Goal: Information Seeking & Learning: Learn about a topic

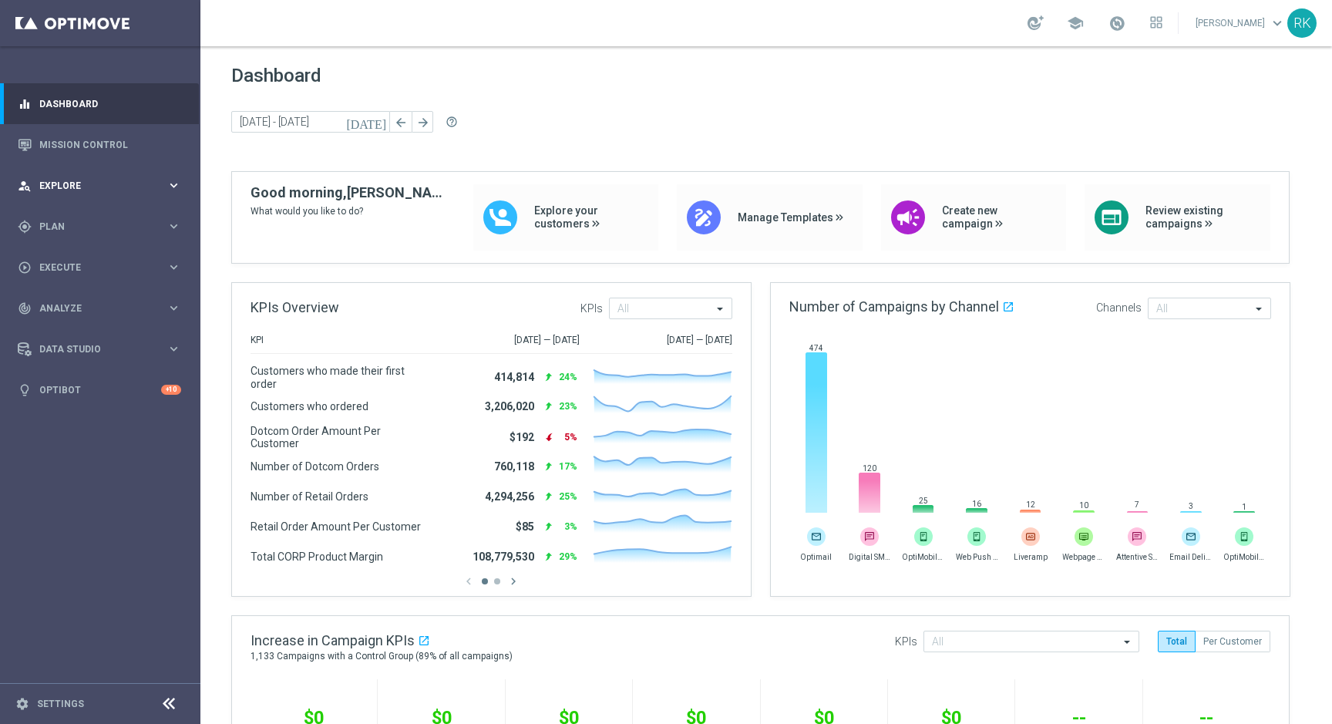
click at [58, 190] on div "person_search Explore" at bounding box center [92, 186] width 149 height 14
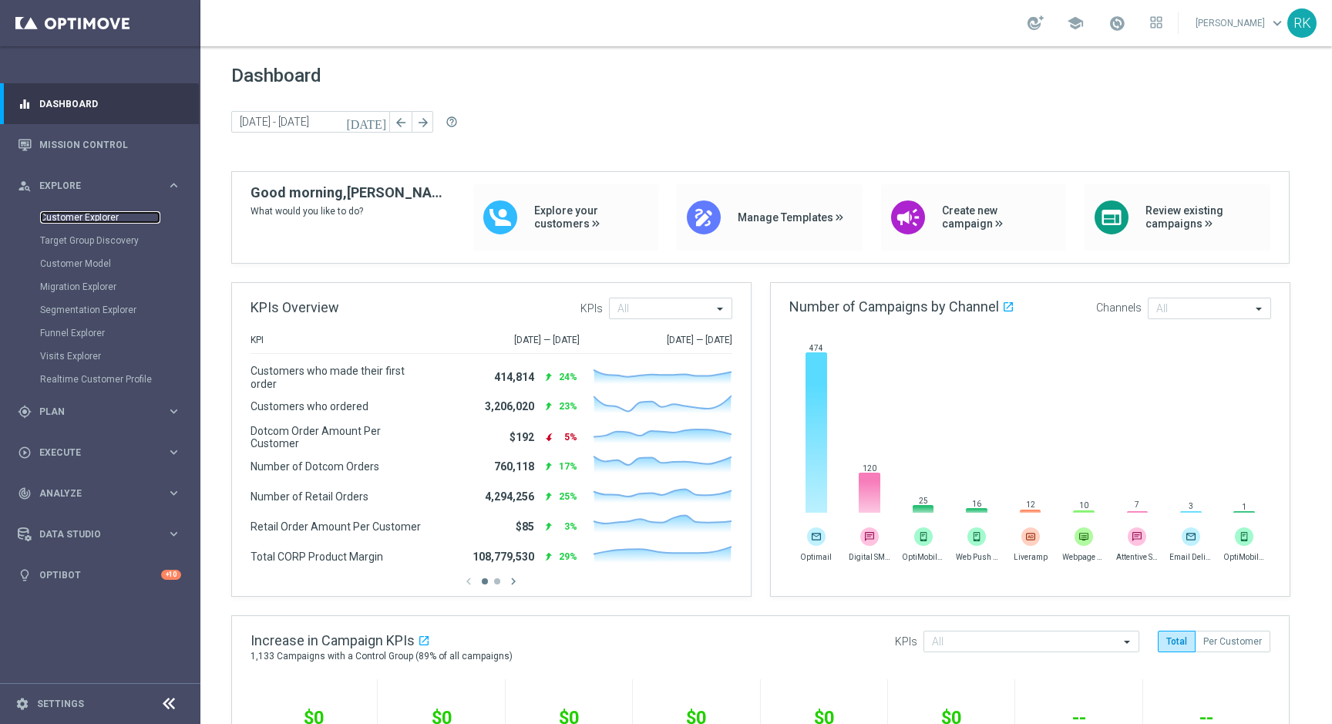
click at [62, 217] on link "Customer Explorer" at bounding box center [100, 217] width 120 height 12
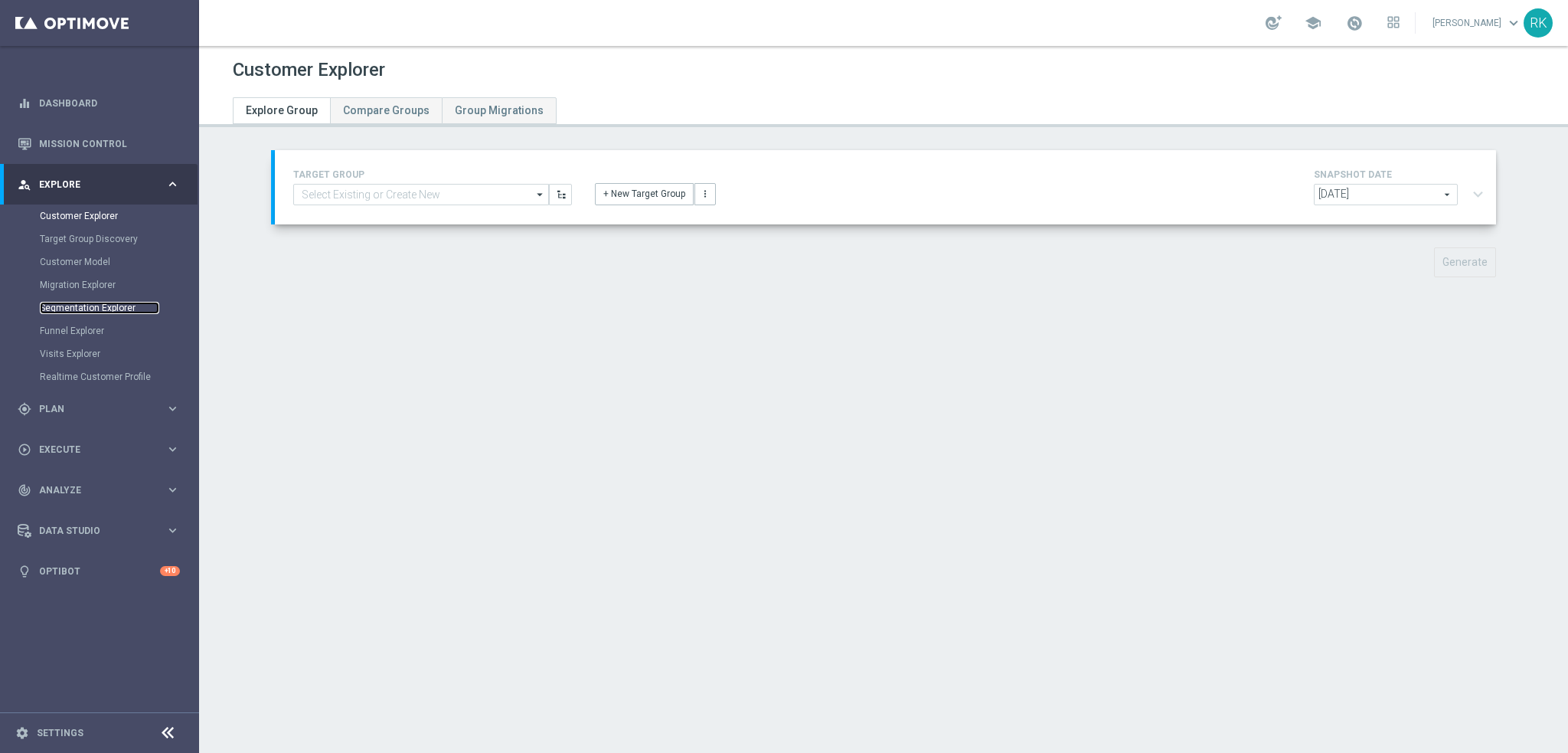
click at [73, 312] on link "Segmentation Explorer" at bounding box center [99, 308] width 119 height 12
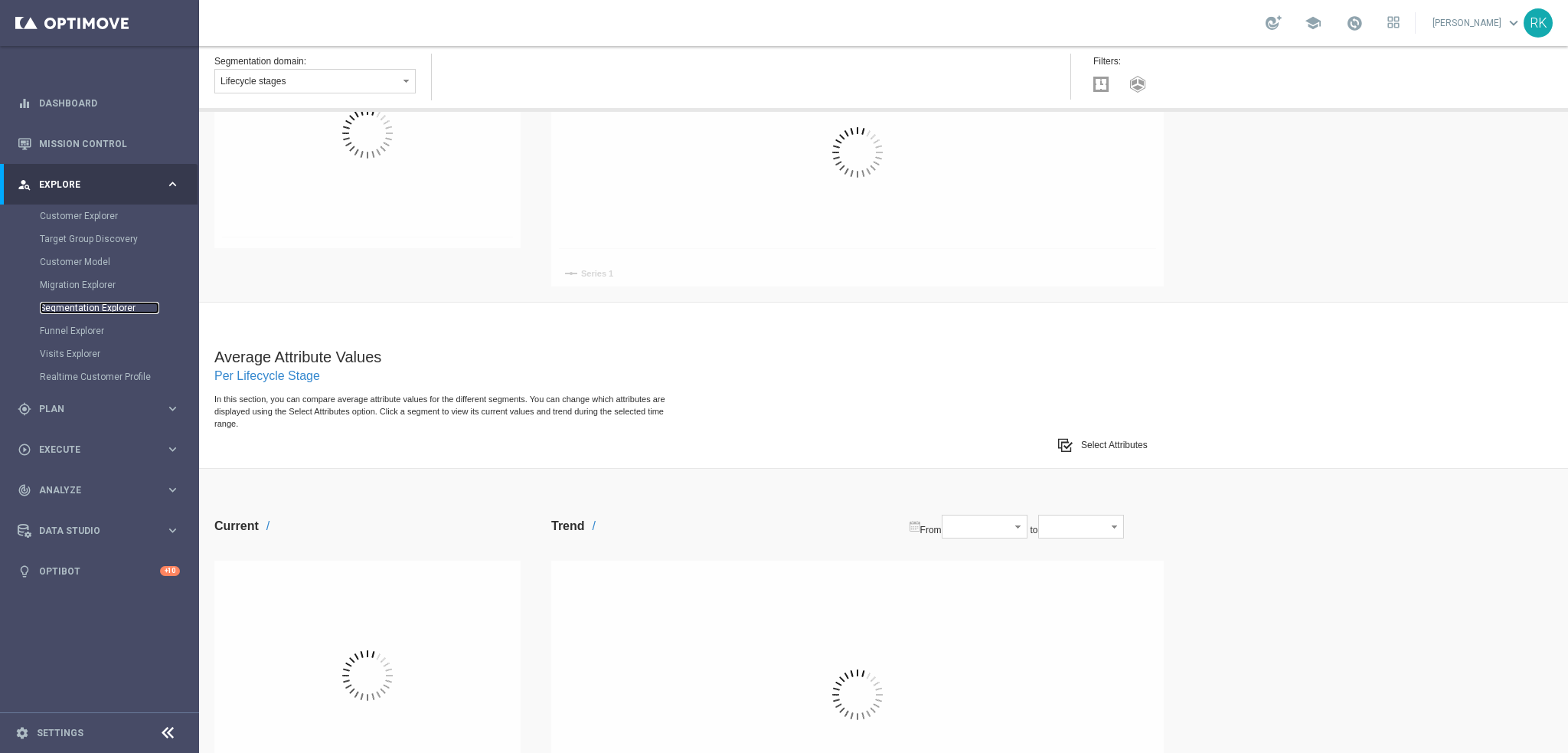
scroll to position [306, 0]
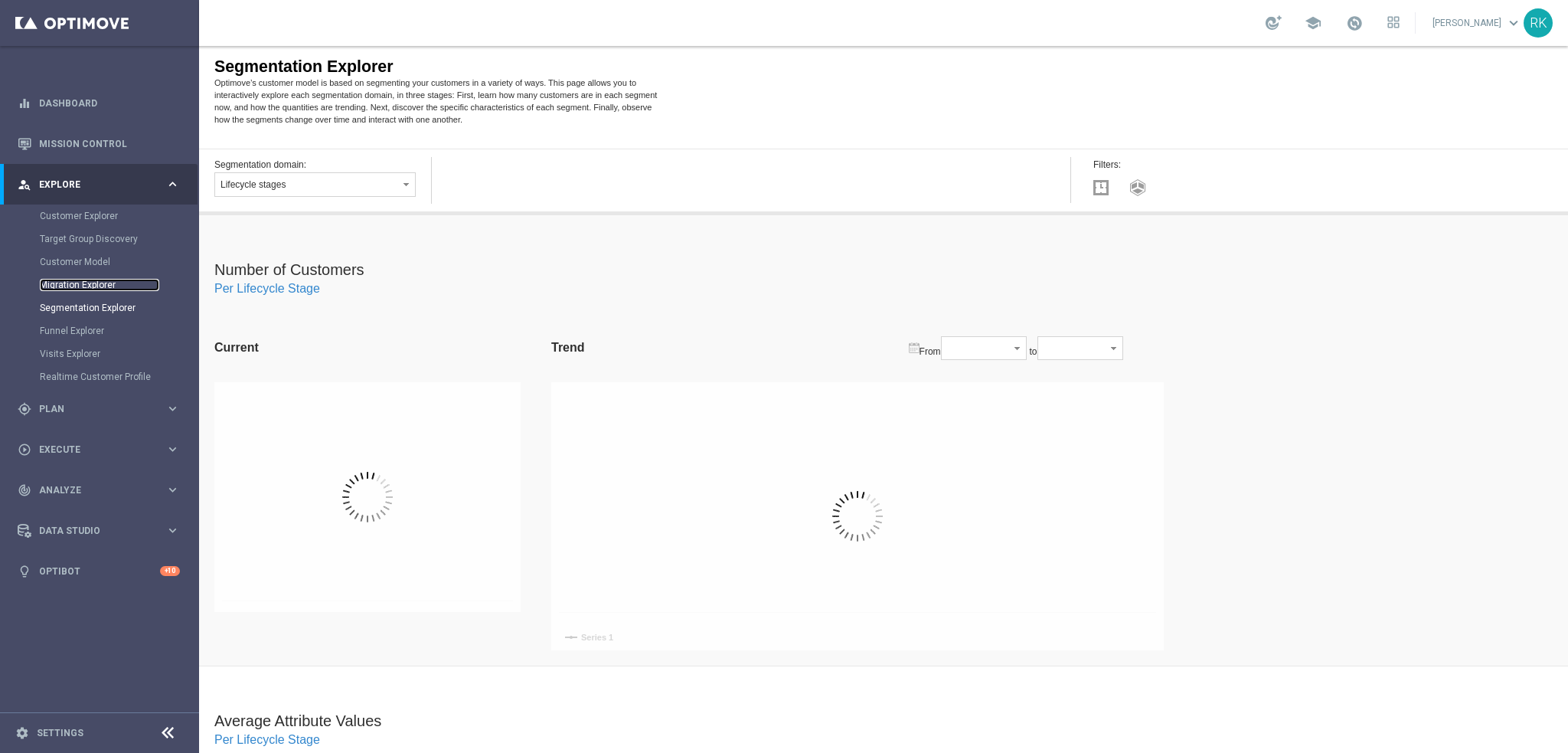
click at [78, 284] on link "Migration Explorer" at bounding box center [99, 285] width 119 height 12
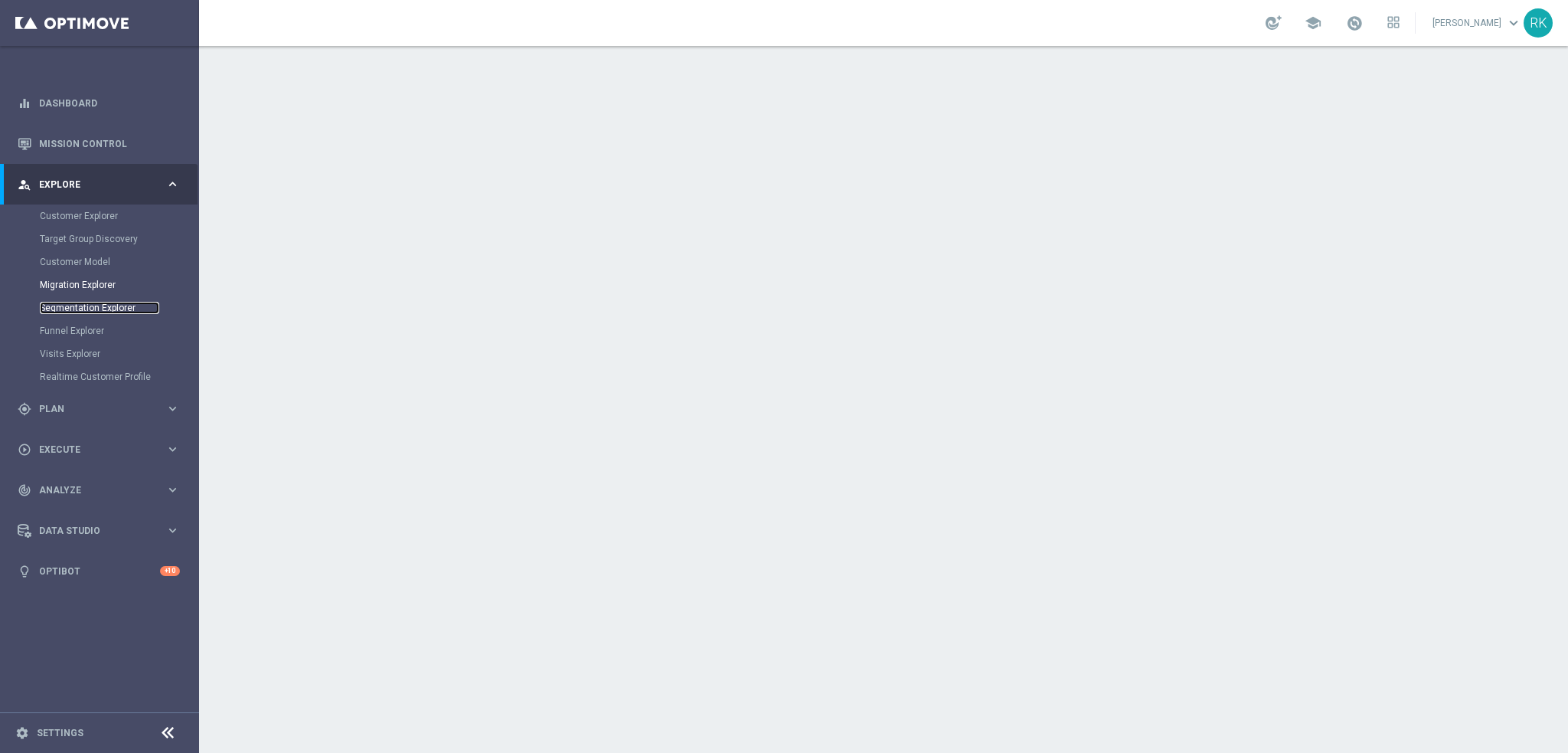
click at [71, 306] on link "Segmentation Explorer" at bounding box center [99, 308] width 119 height 12
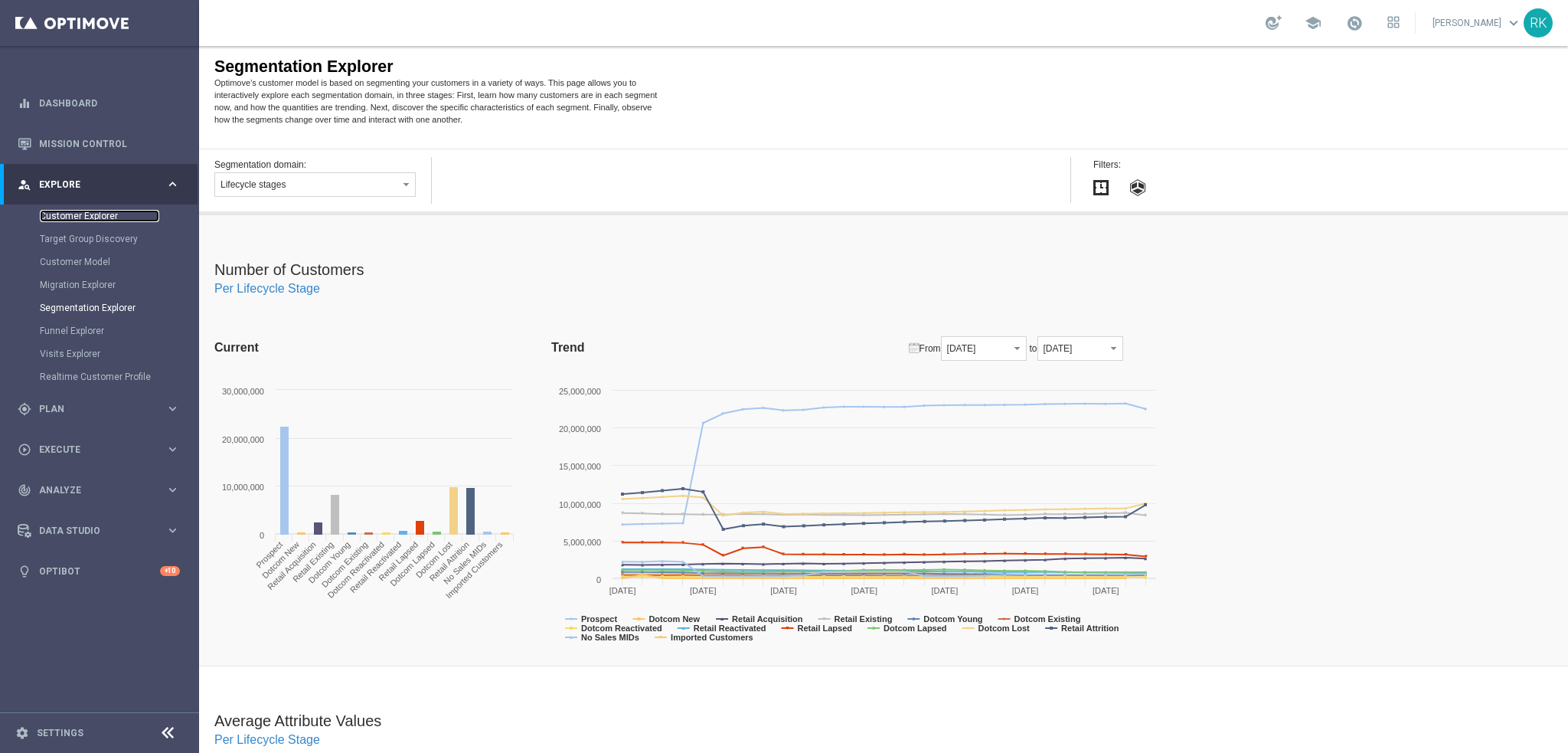
click at [62, 219] on link "Customer Explorer" at bounding box center [99, 216] width 119 height 12
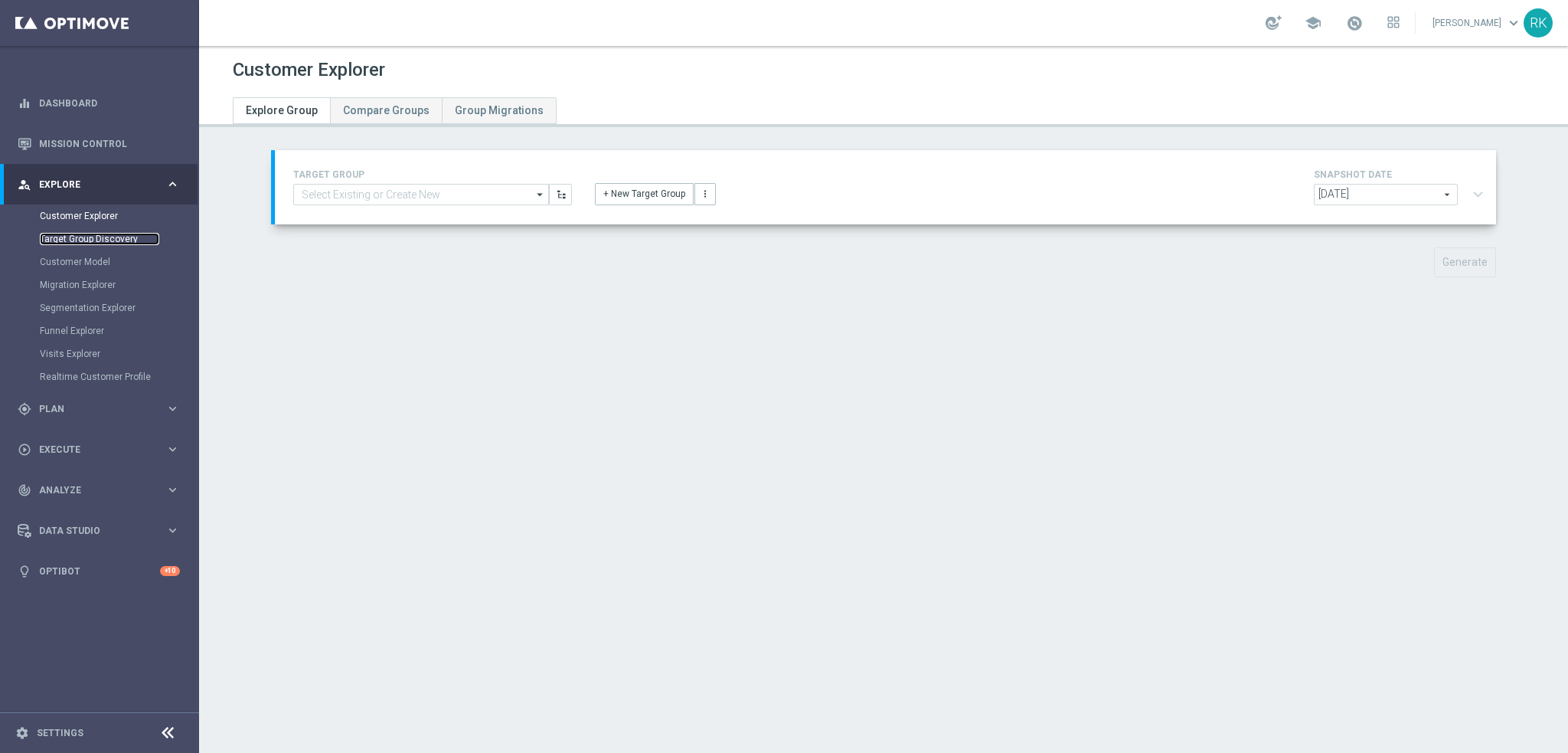
click at [73, 239] on link "Target Group Discovery" at bounding box center [99, 238] width 119 height 12
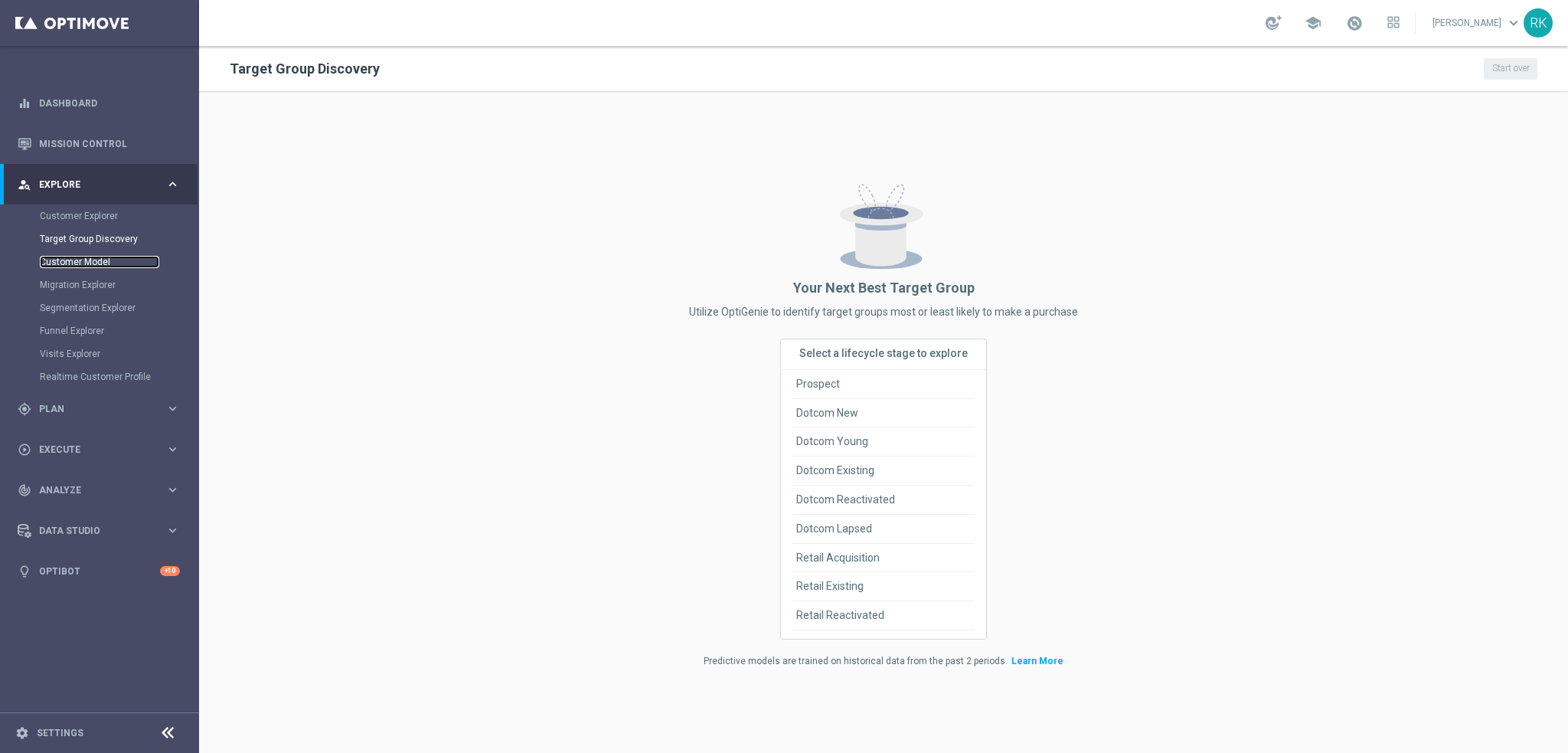
click at [73, 259] on link "Customer Model" at bounding box center [99, 262] width 119 height 12
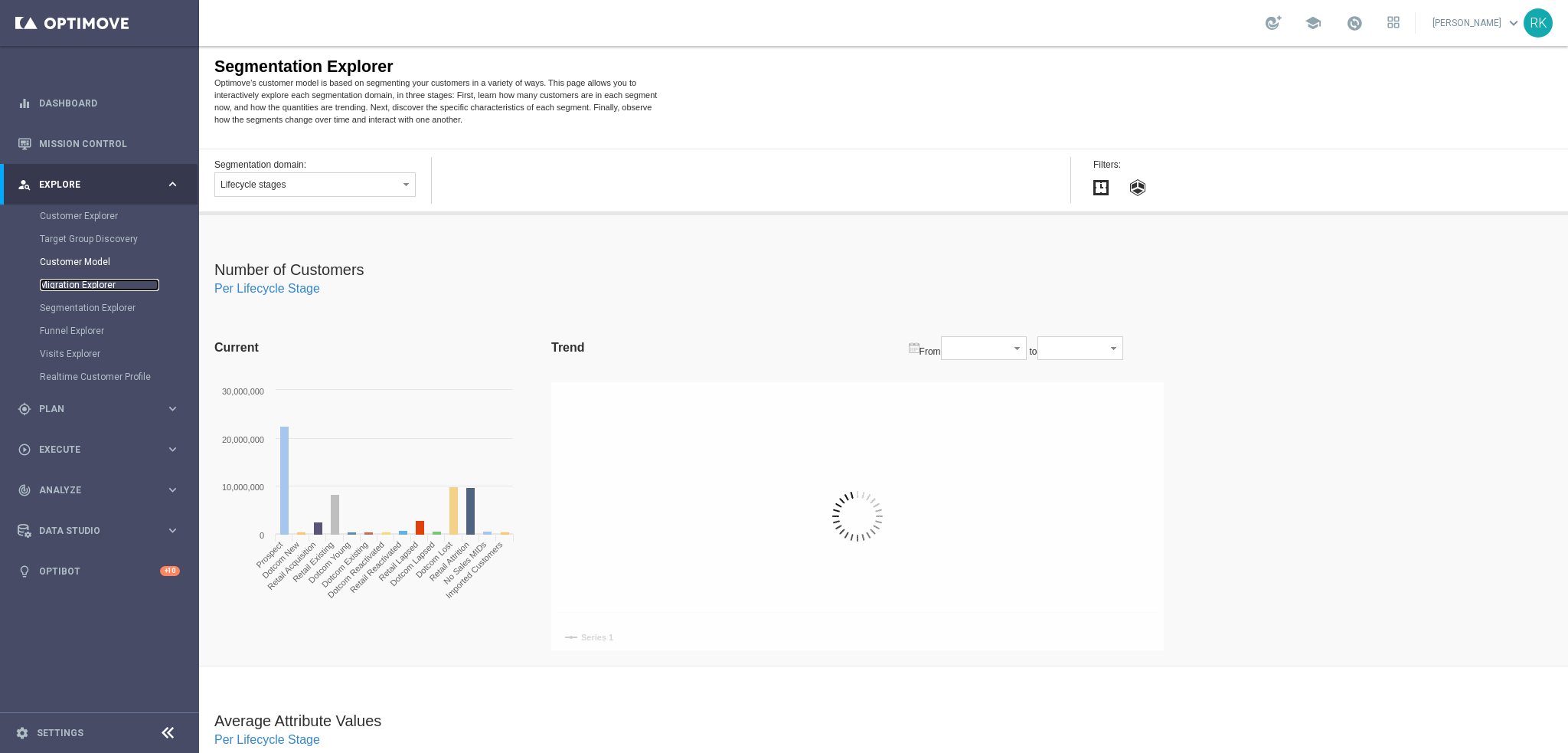
click at [76, 285] on link "Migration Explorer" at bounding box center [99, 285] width 119 height 12
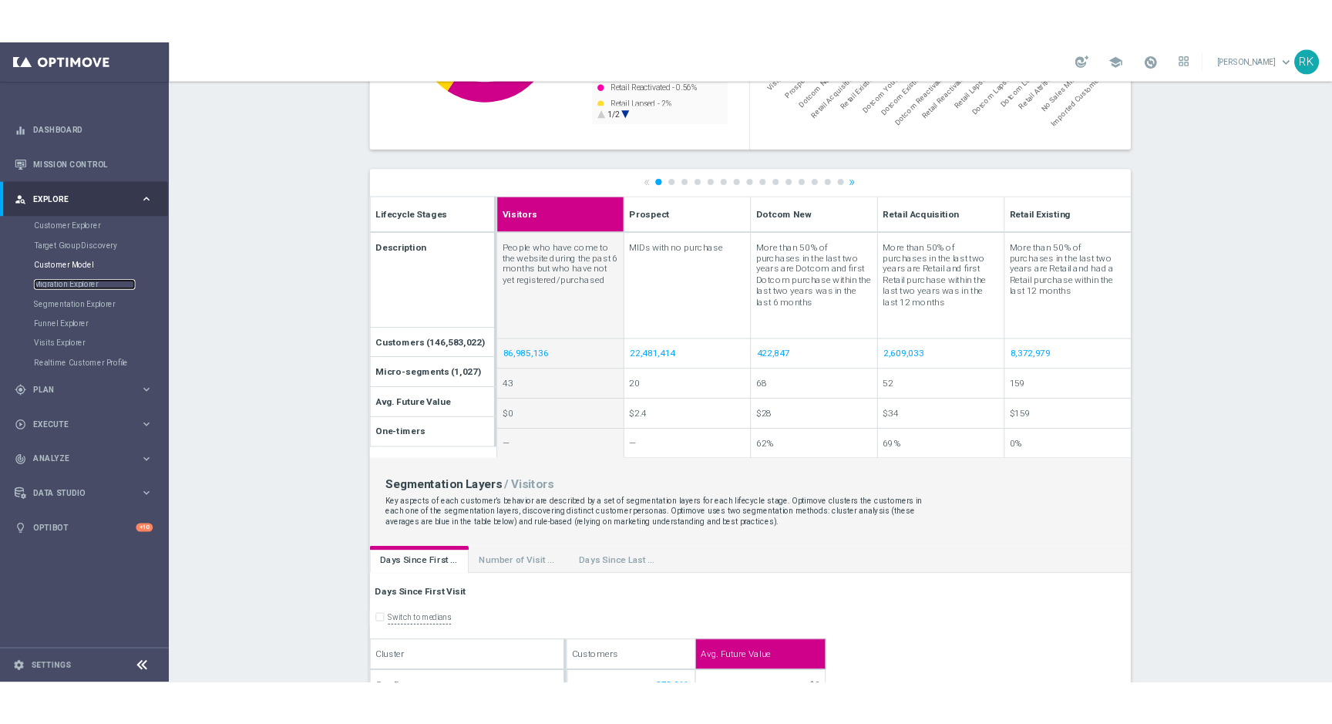
scroll to position [385, 0]
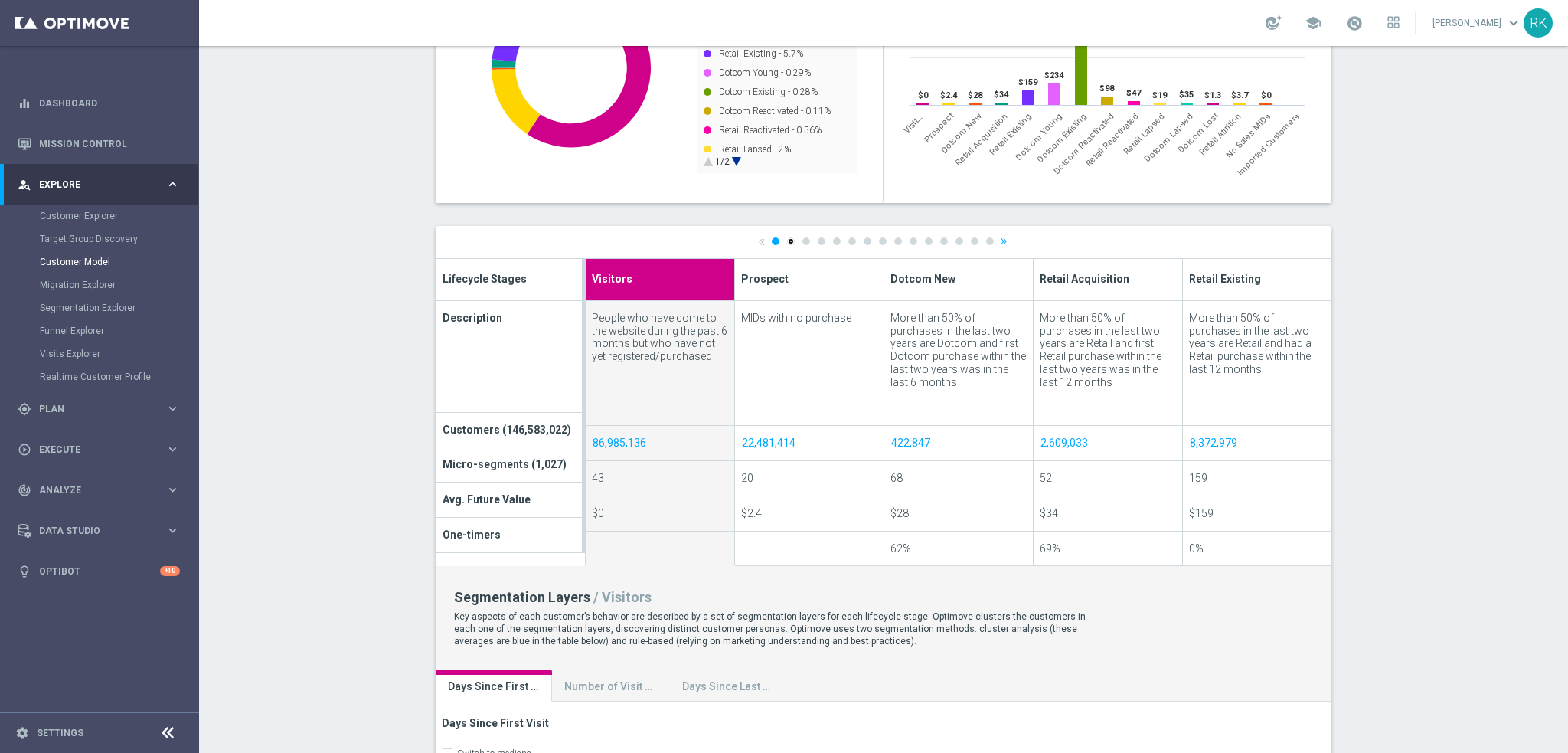
click at [787, 242] on link "2" at bounding box center [791, 241] width 8 height 8
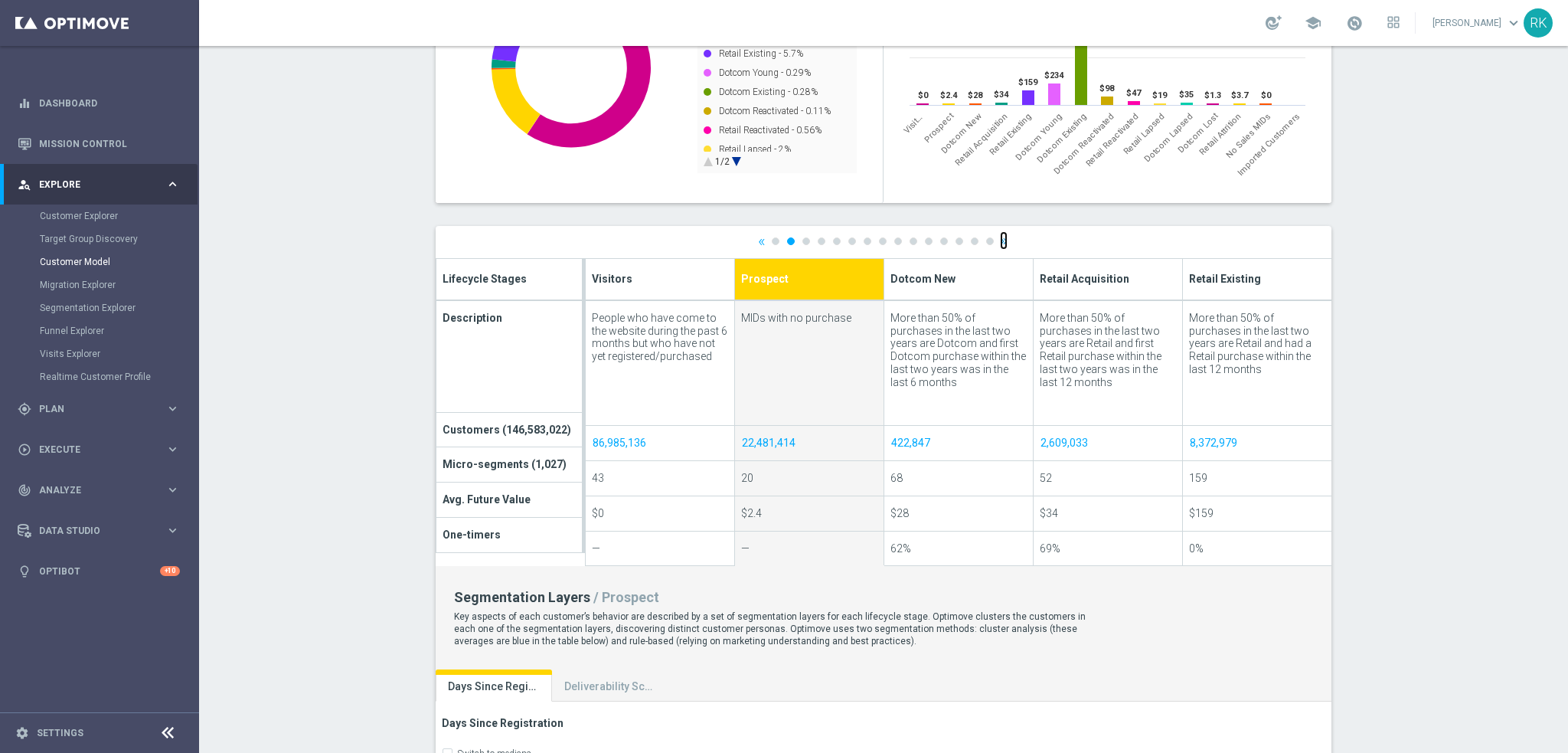
click at [1000, 242] on link "»" at bounding box center [1004, 240] width 8 height 10
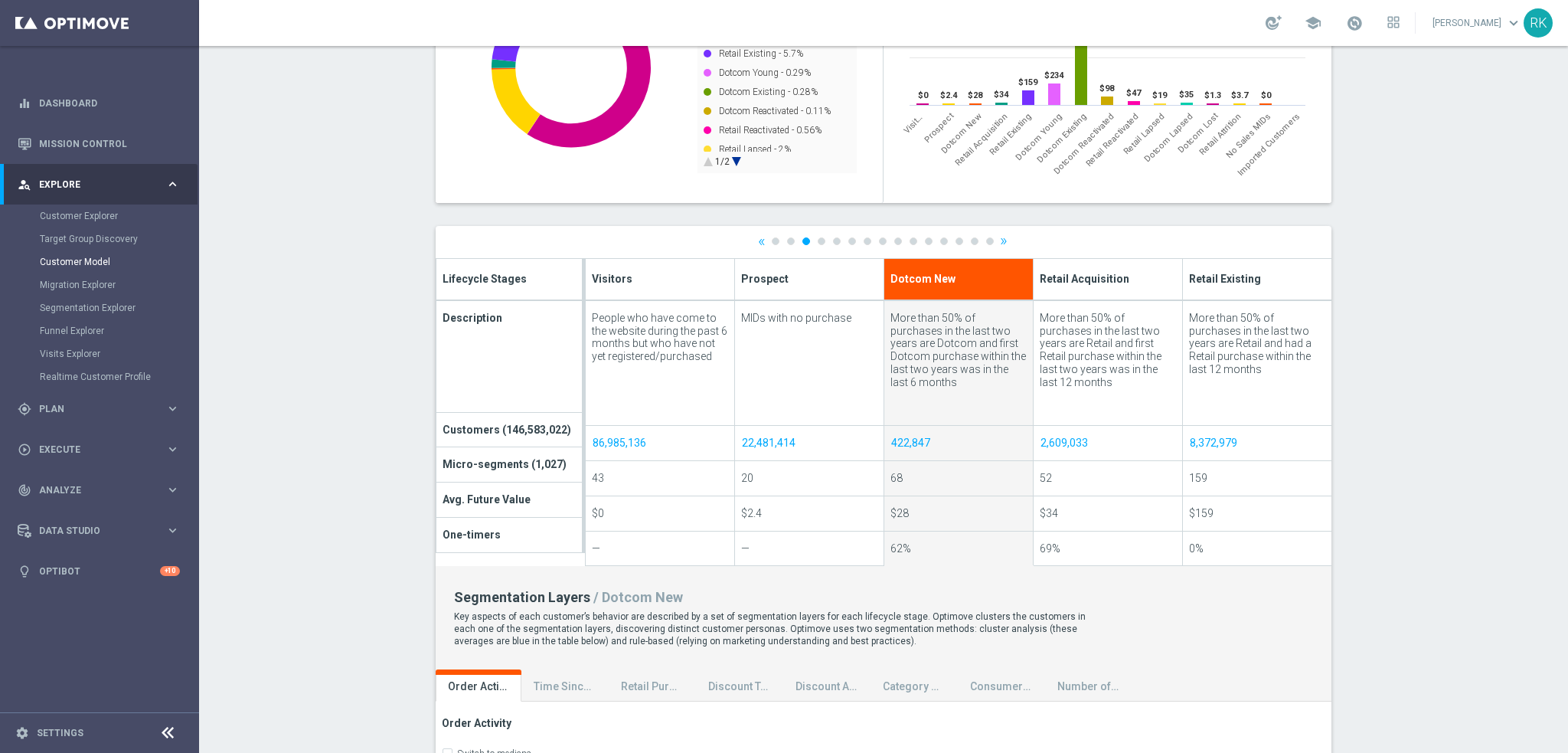
click at [998, 242] on div at bounding box center [884, 608] width 896 height 766
click at [1000, 242] on link "»" at bounding box center [1004, 240] width 8 height 10
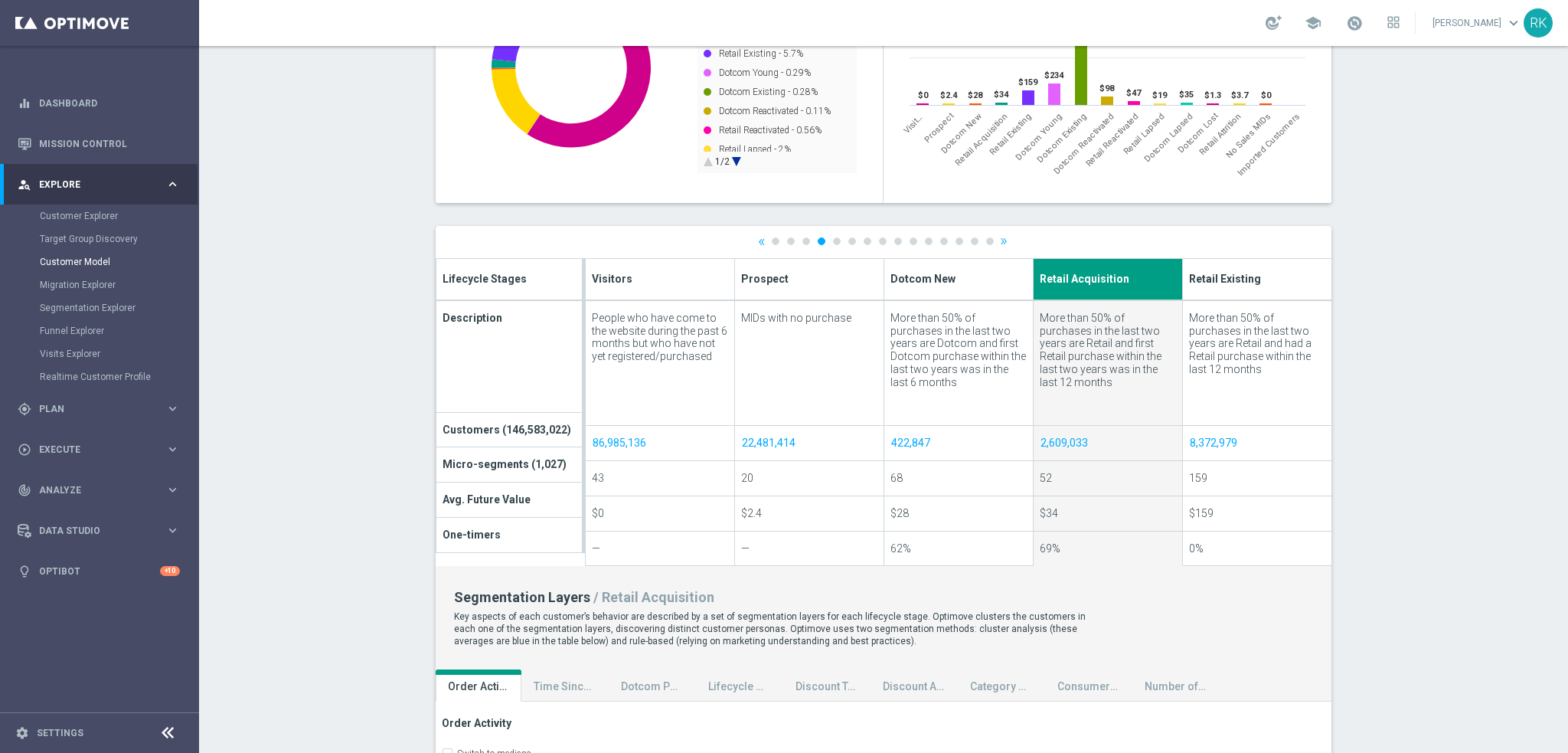
click at [998, 242] on div at bounding box center [884, 608] width 896 height 766
click at [1000, 242] on link "»" at bounding box center [1004, 240] width 8 height 10
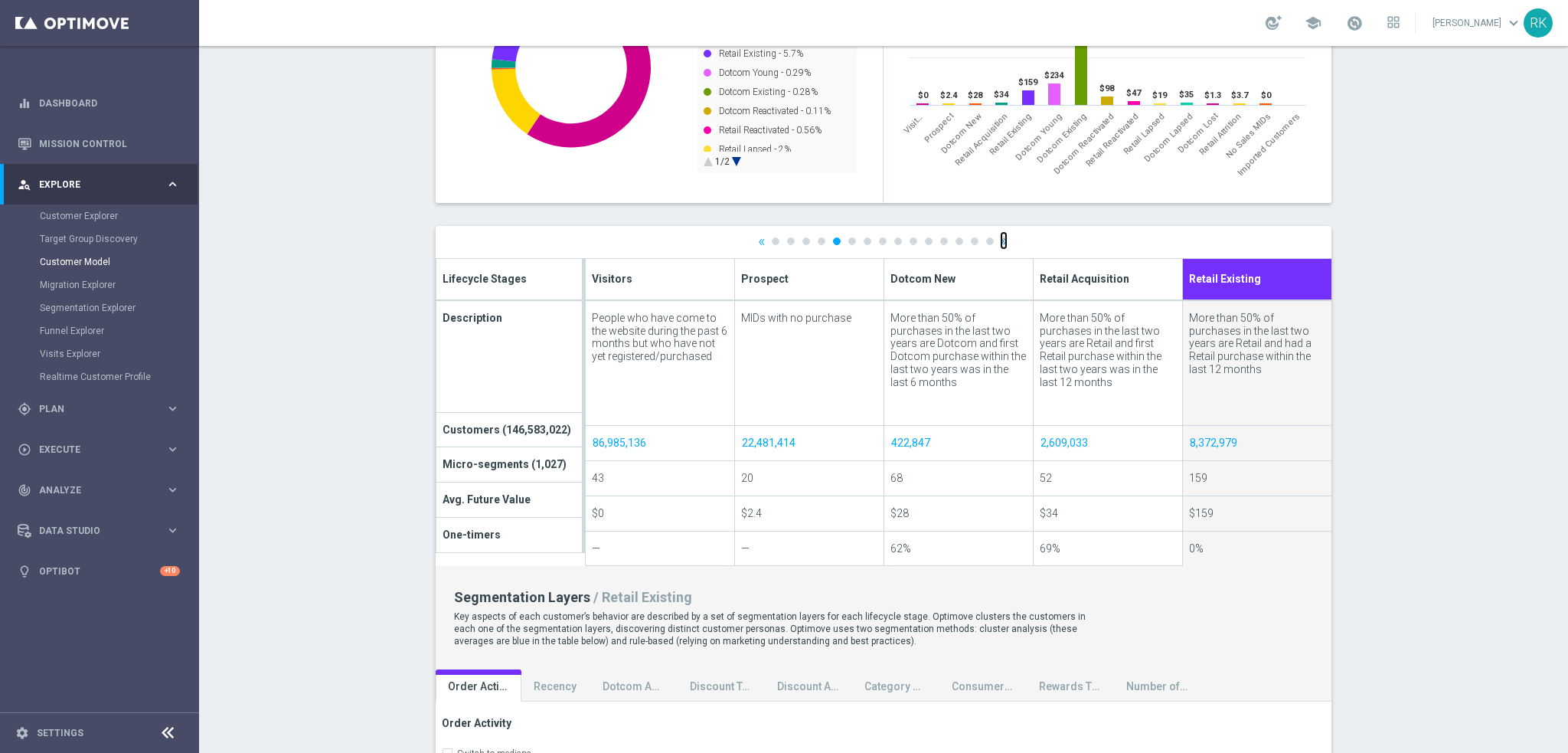
click at [1000, 242] on link "»" at bounding box center [1004, 240] width 8 height 10
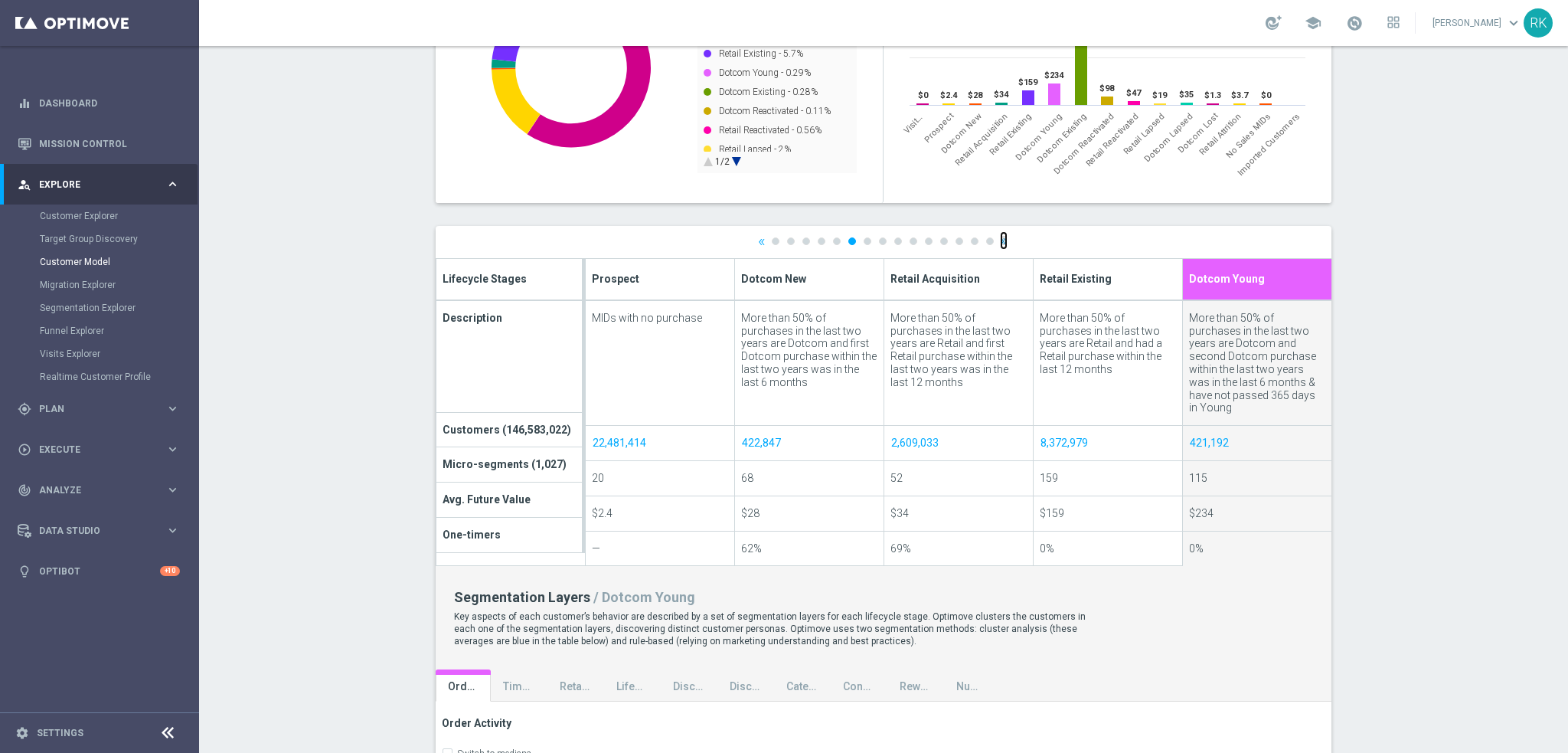
click at [1000, 242] on link "»" at bounding box center [1004, 240] width 8 height 10
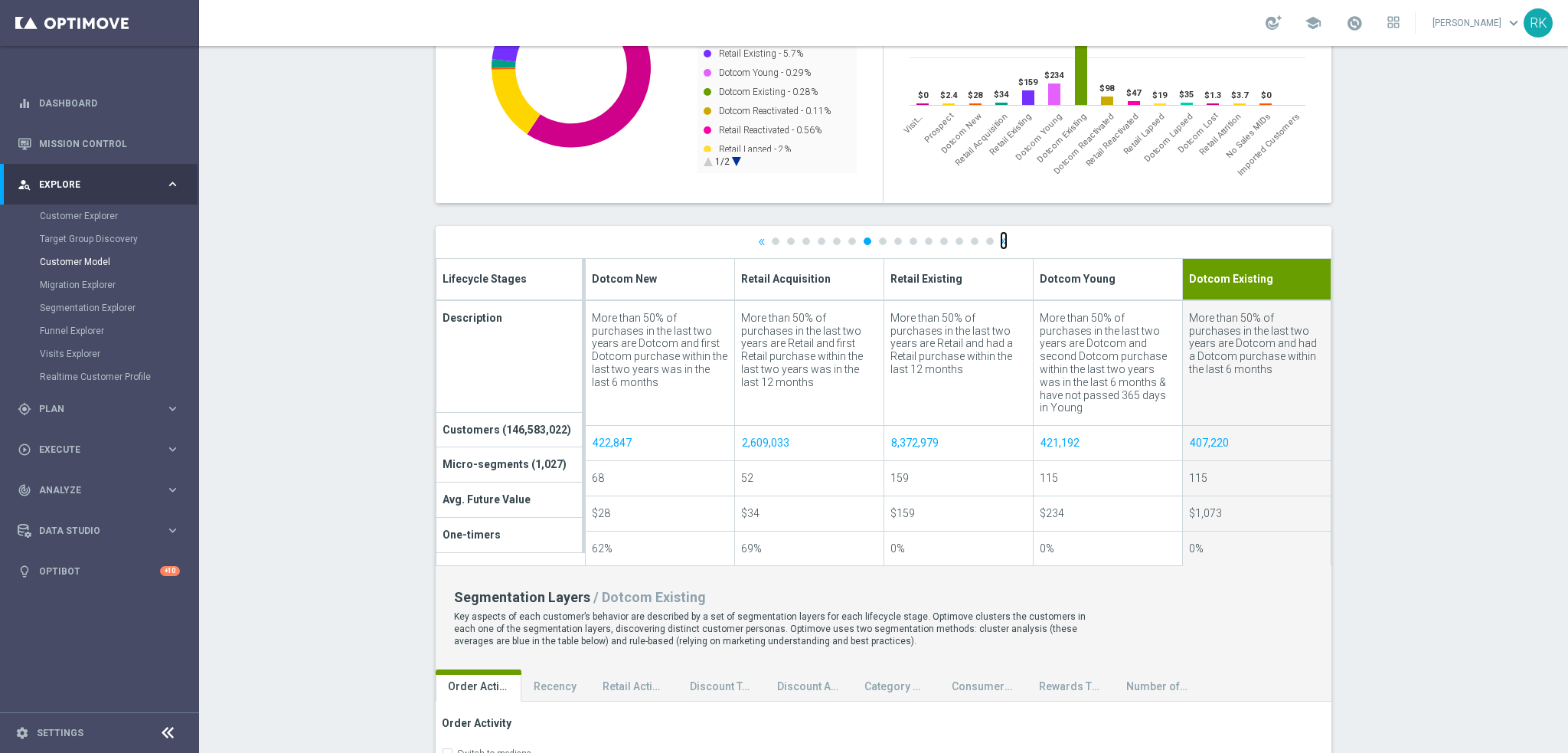
click at [1000, 242] on link "»" at bounding box center [1004, 240] width 8 height 10
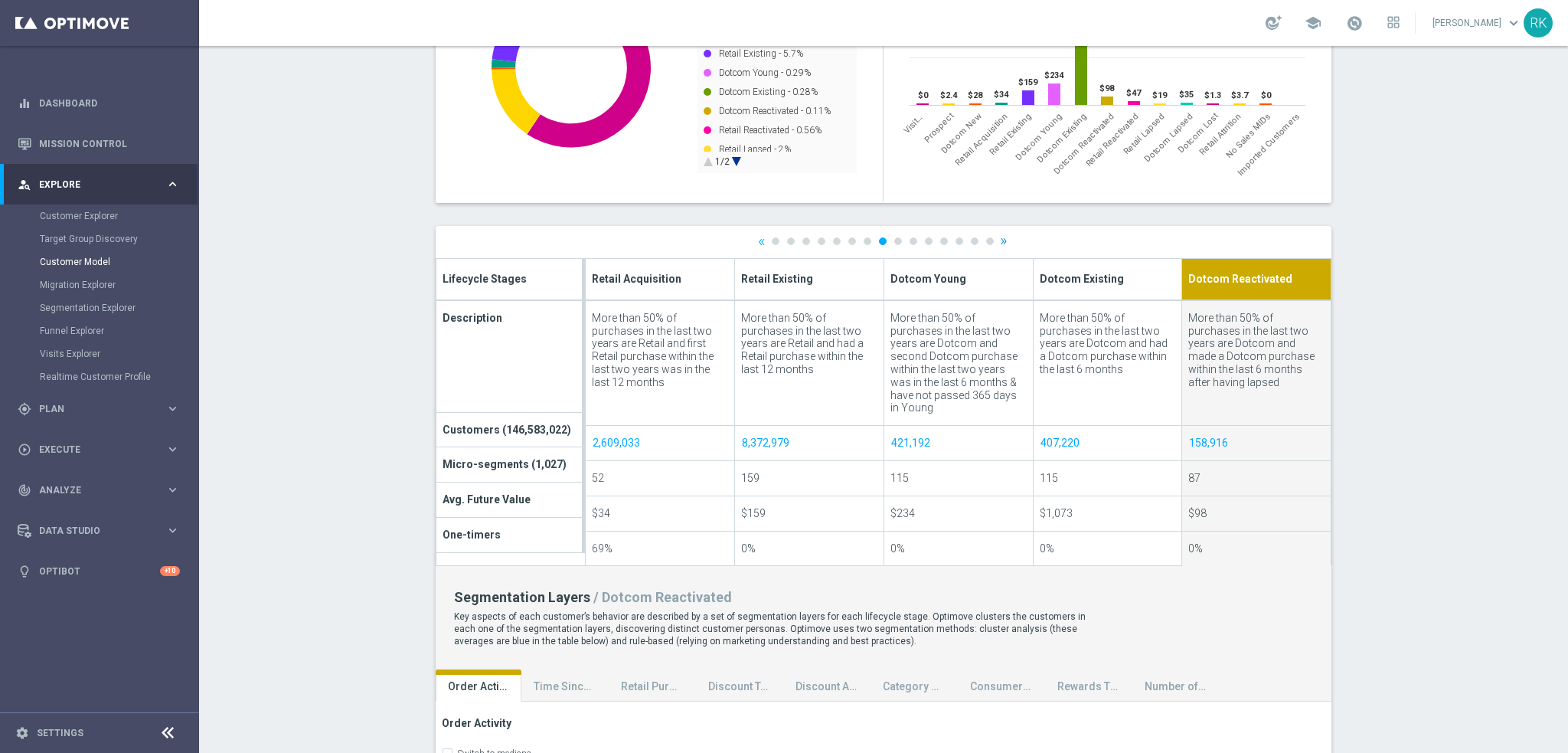
click at [998, 242] on div at bounding box center [884, 608] width 896 height 766
click at [1000, 242] on link "»" at bounding box center [1004, 240] width 8 height 10
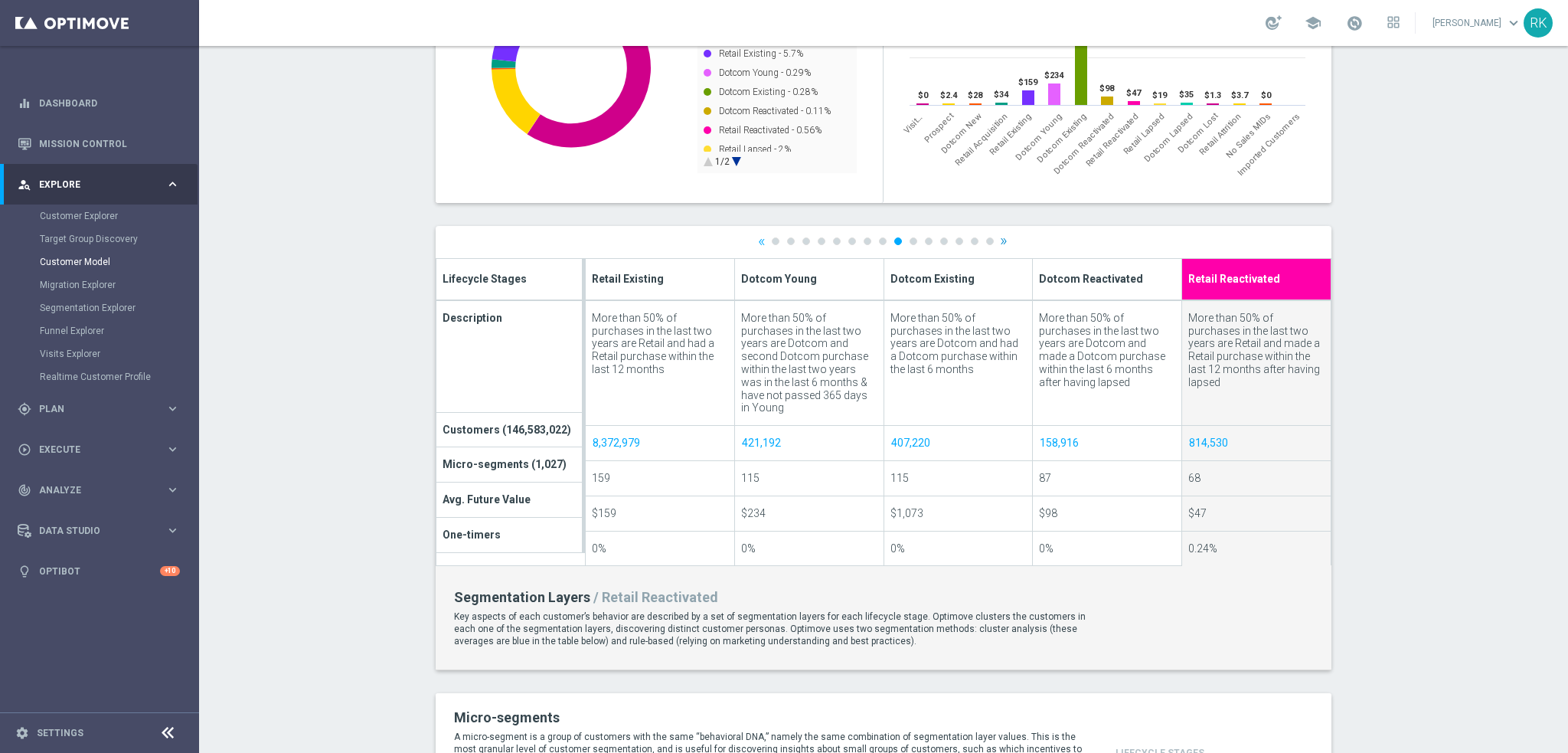
click at [998, 242] on div at bounding box center [884, 608] width 896 height 766
click at [1000, 242] on link "»" at bounding box center [1004, 240] width 8 height 10
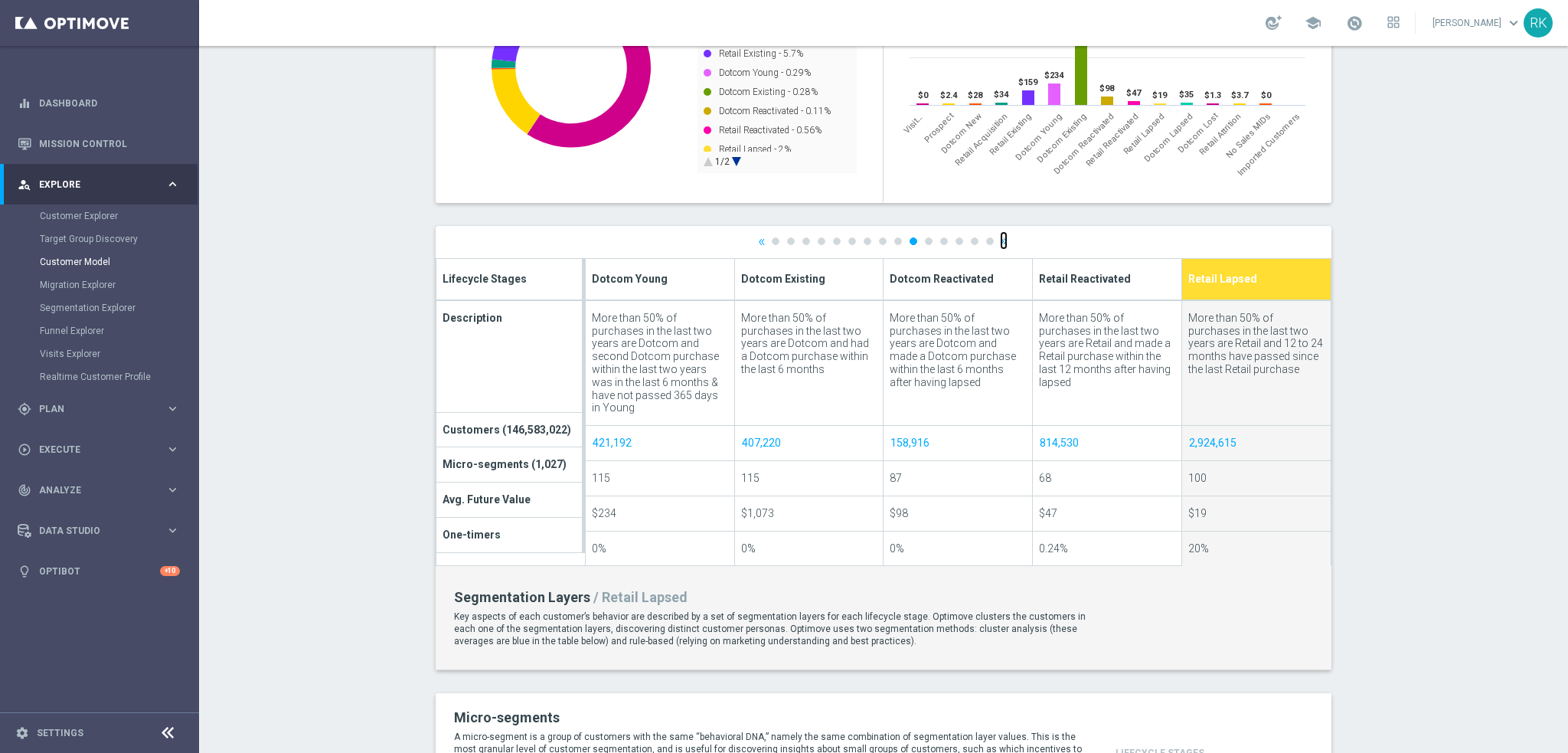
click at [1000, 240] on link "»" at bounding box center [1004, 240] width 8 height 10
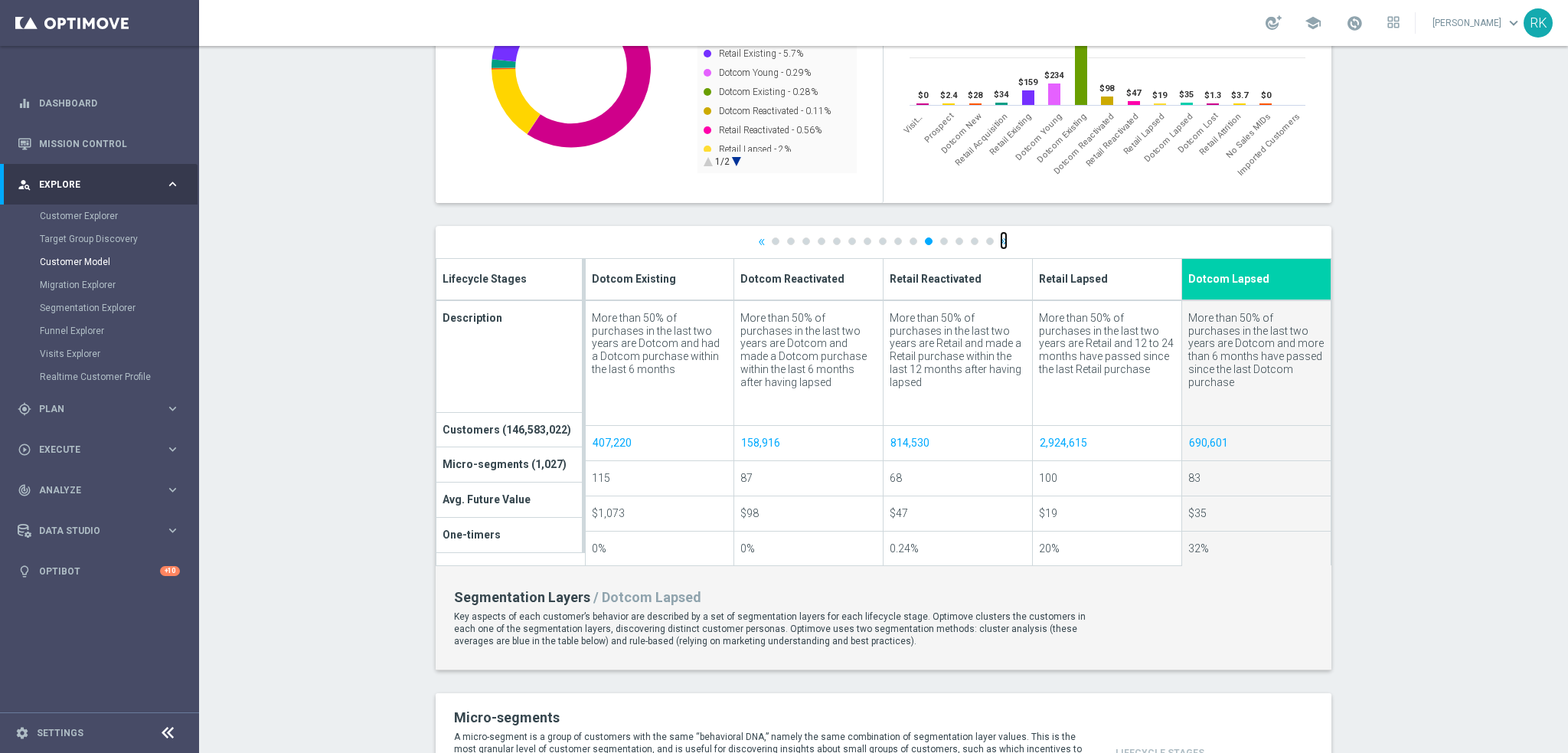
click at [1000, 242] on link "»" at bounding box center [1004, 240] width 8 height 10
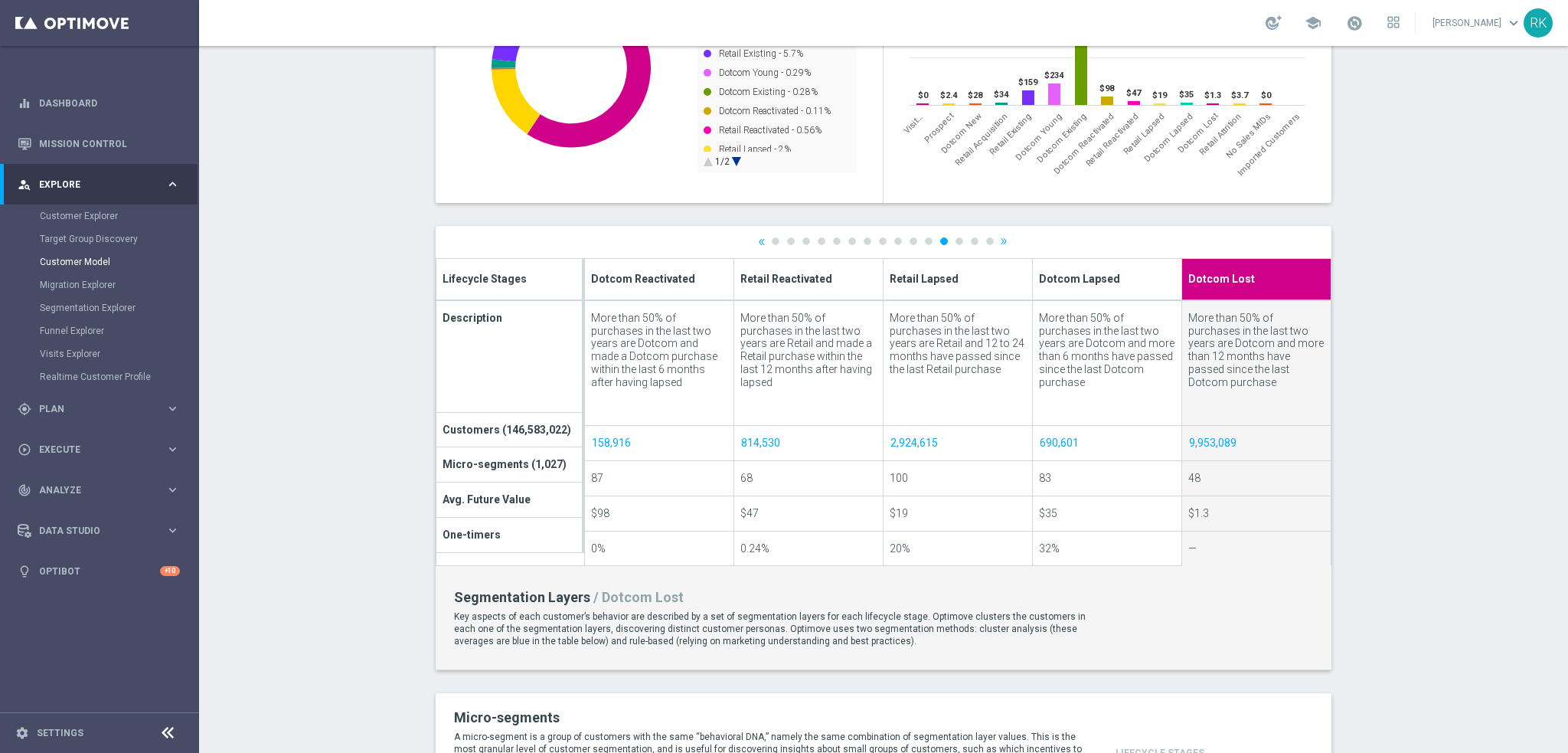
click at [1000, 242] on div at bounding box center [884, 608] width 896 height 766
click at [1000, 243] on link "»" at bounding box center [1004, 240] width 8 height 10
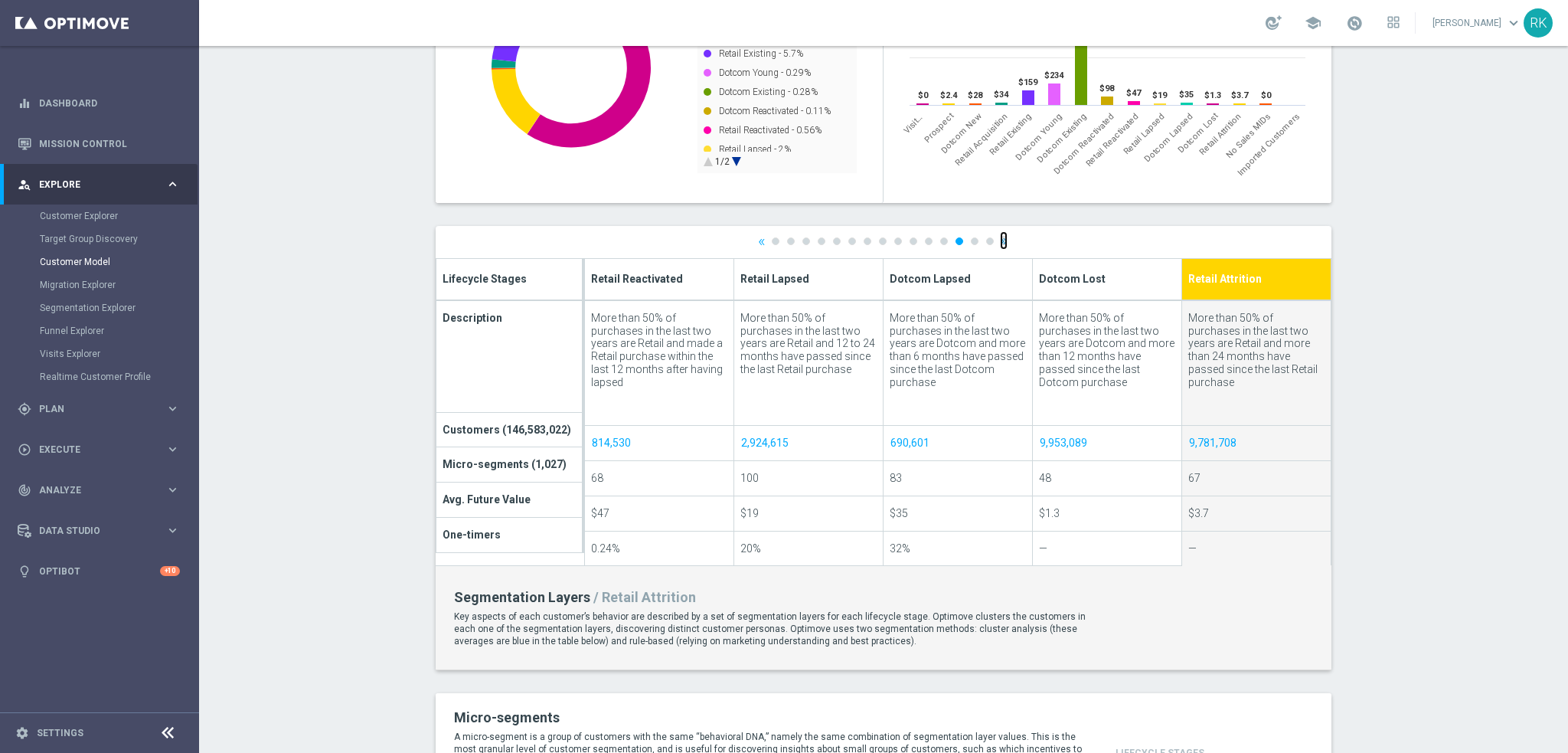
click at [1000, 243] on link "»" at bounding box center [1004, 240] width 8 height 10
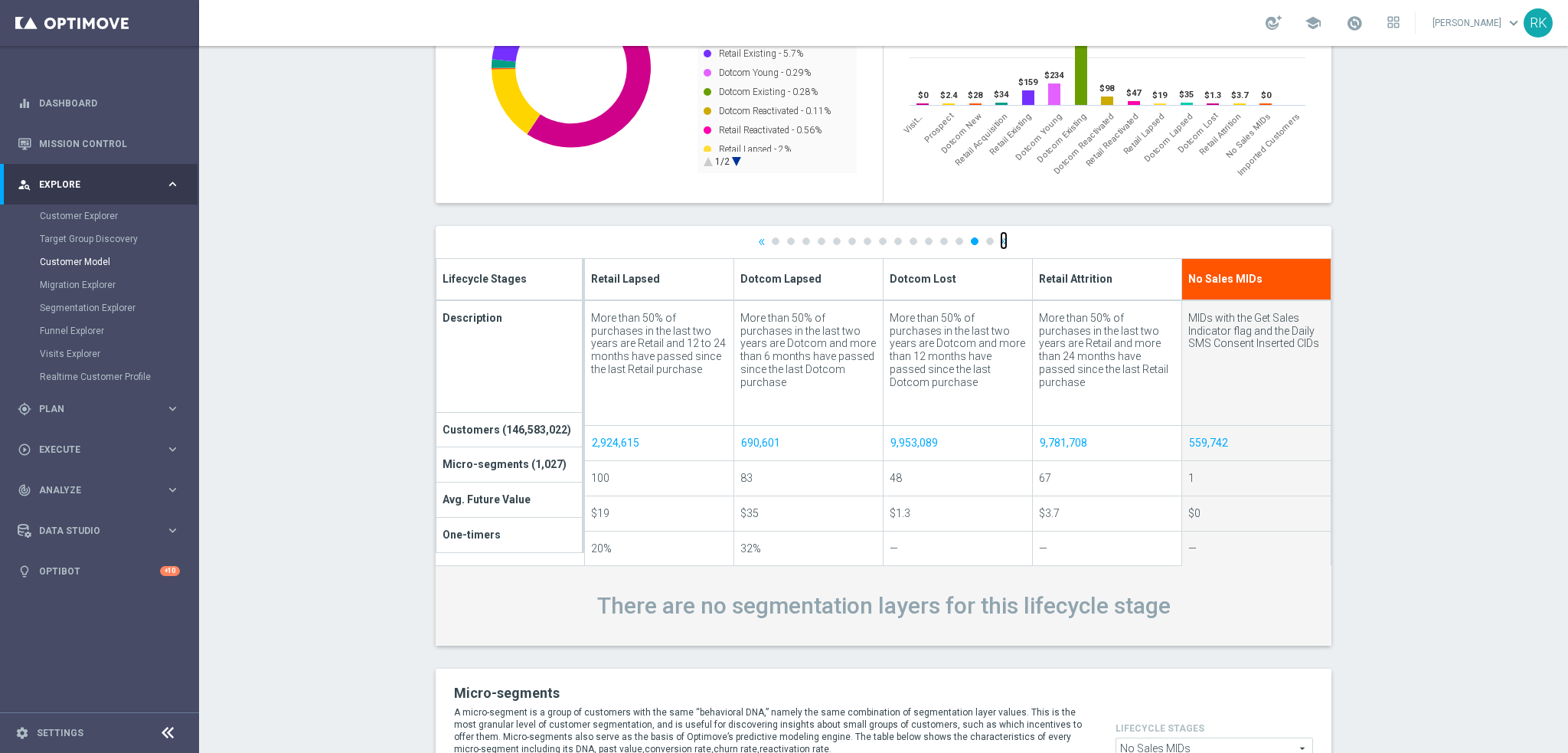
click at [1000, 243] on link "»" at bounding box center [1004, 240] width 8 height 10
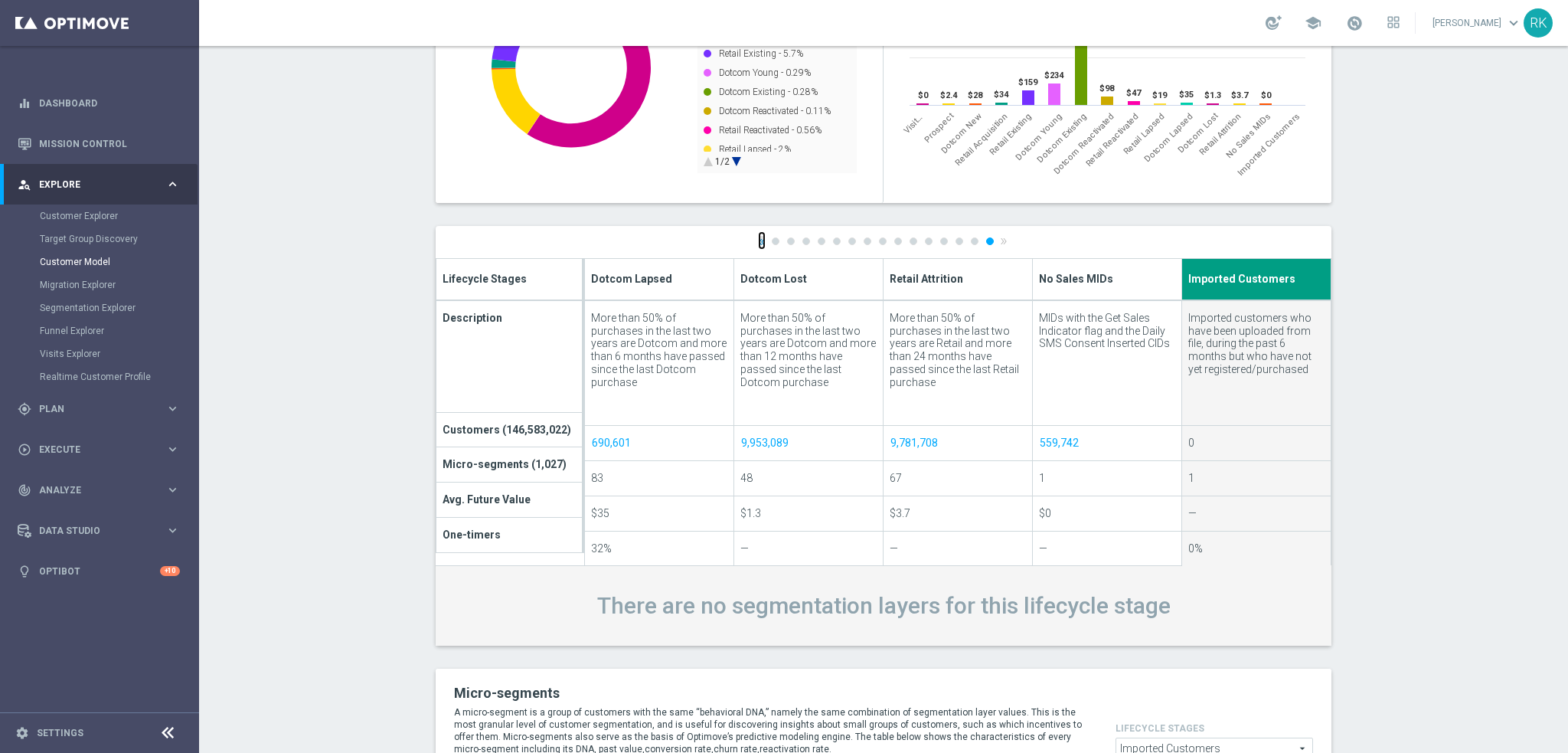
click at [758, 243] on link "«" at bounding box center [762, 240] width 8 height 10
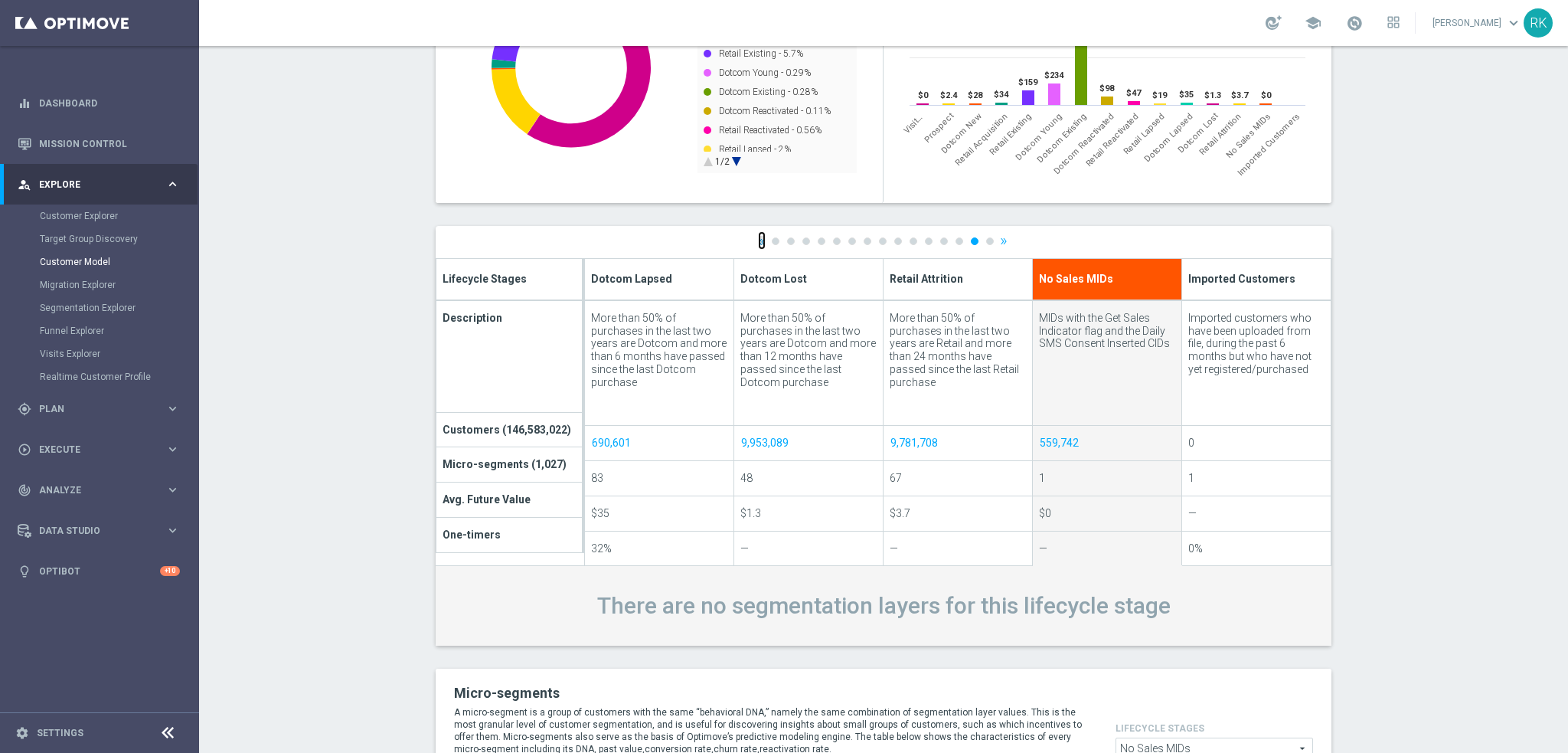
click at [758, 243] on link "«" at bounding box center [762, 240] width 8 height 10
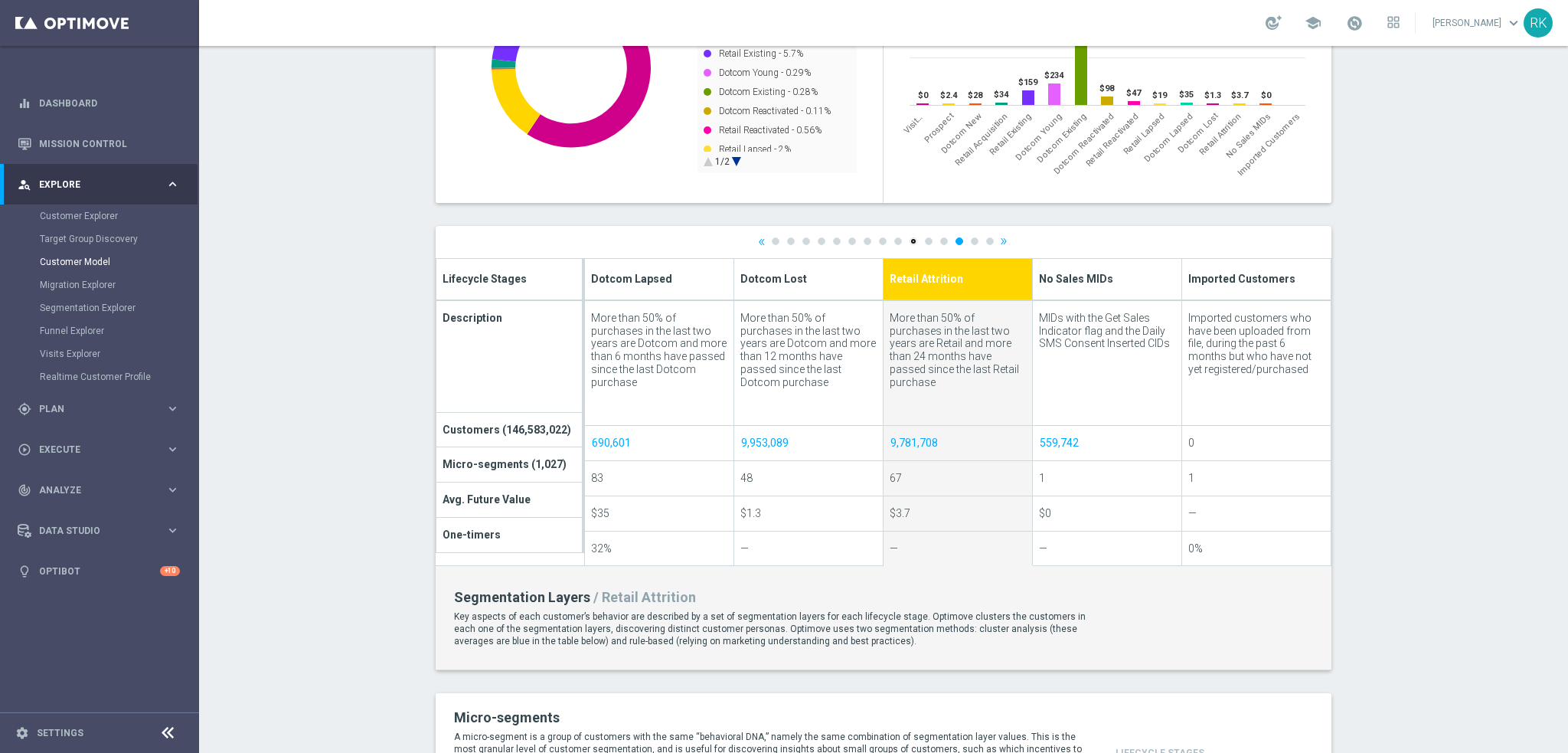
click at [910, 242] on link "10" at bounding box center [914, 241] width 8 height 8
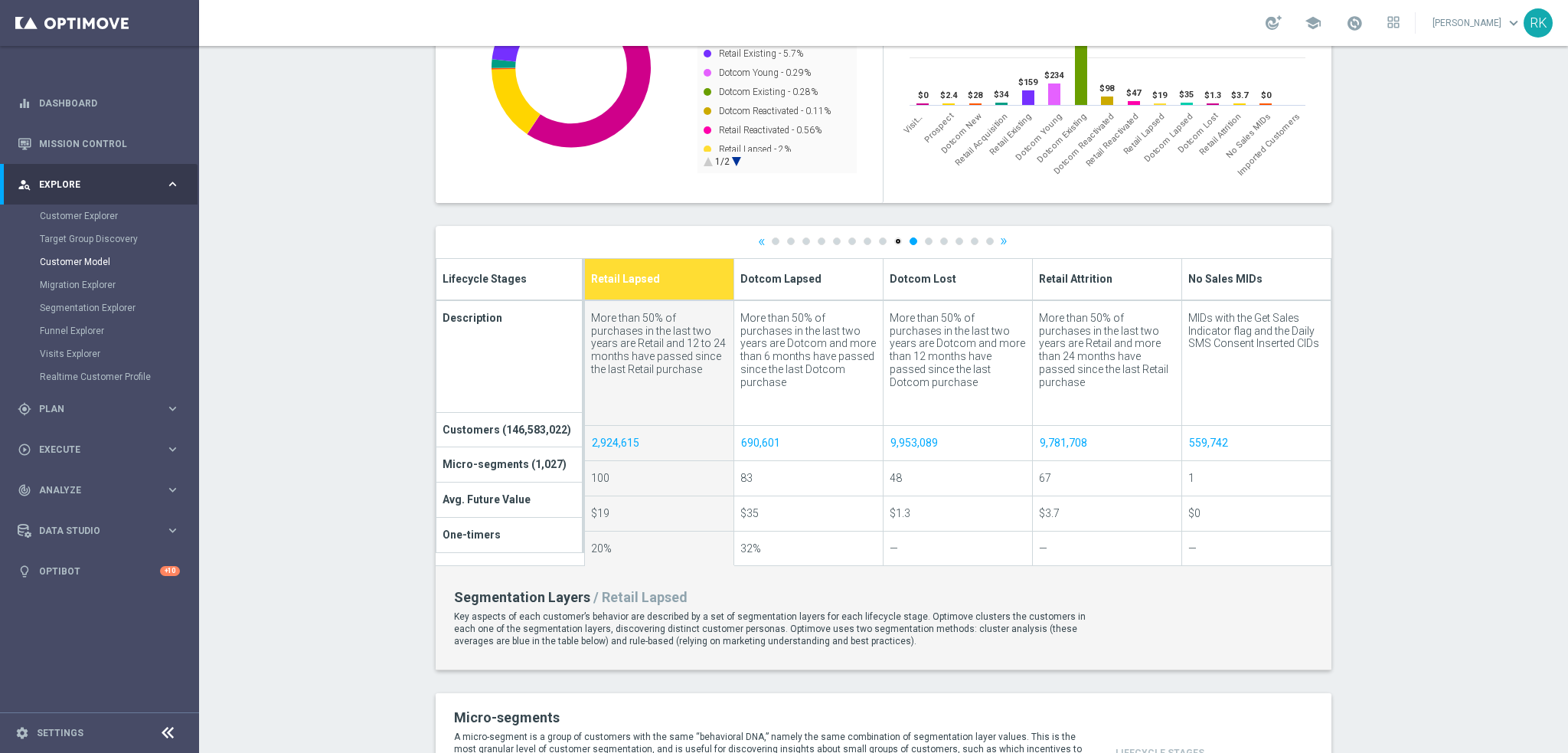
click at [894, 242] on link "9" at bounding box center [898, 241] width 8 height 8
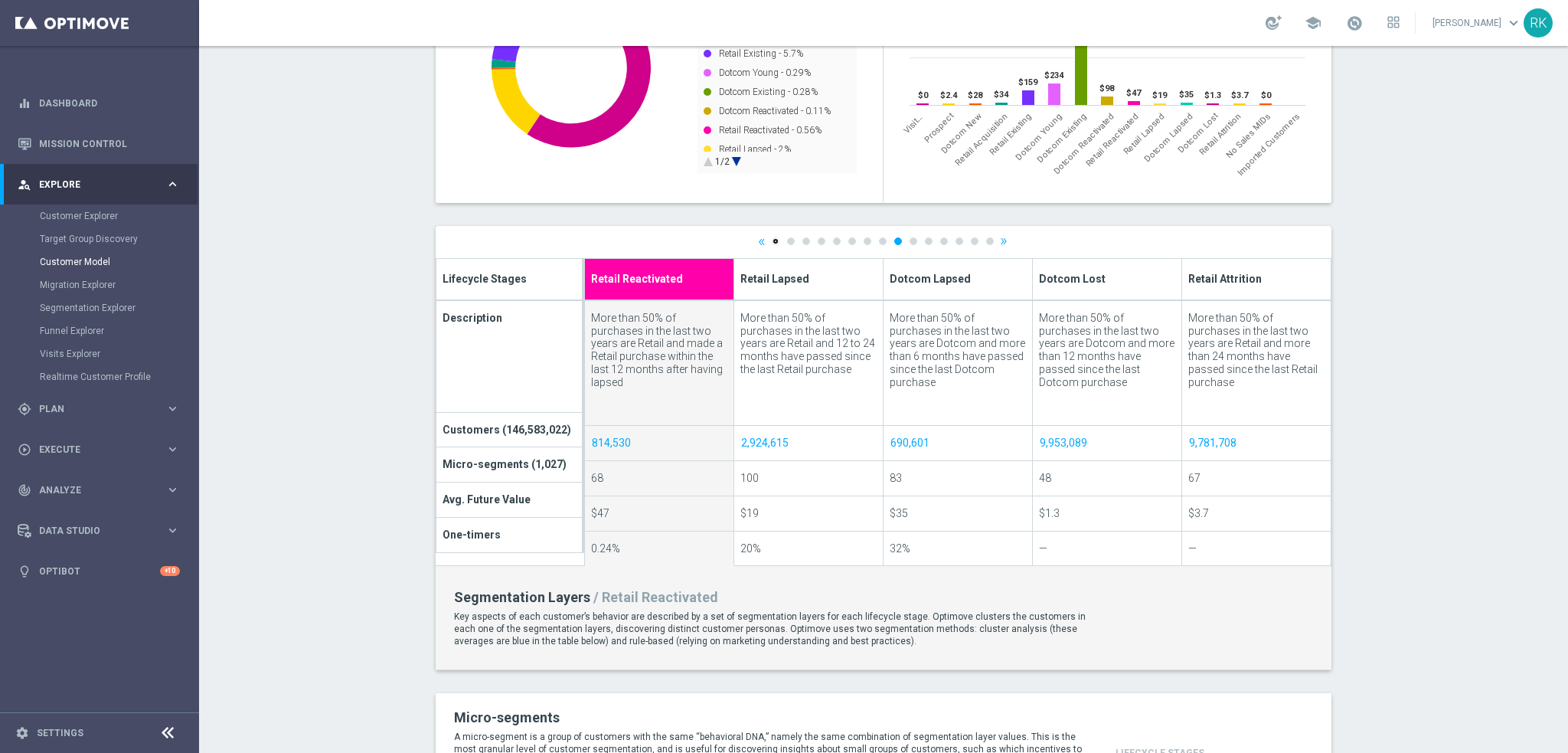
click at [772, 240] on link "1" at bounding box center [776, 241] width 8 height 8
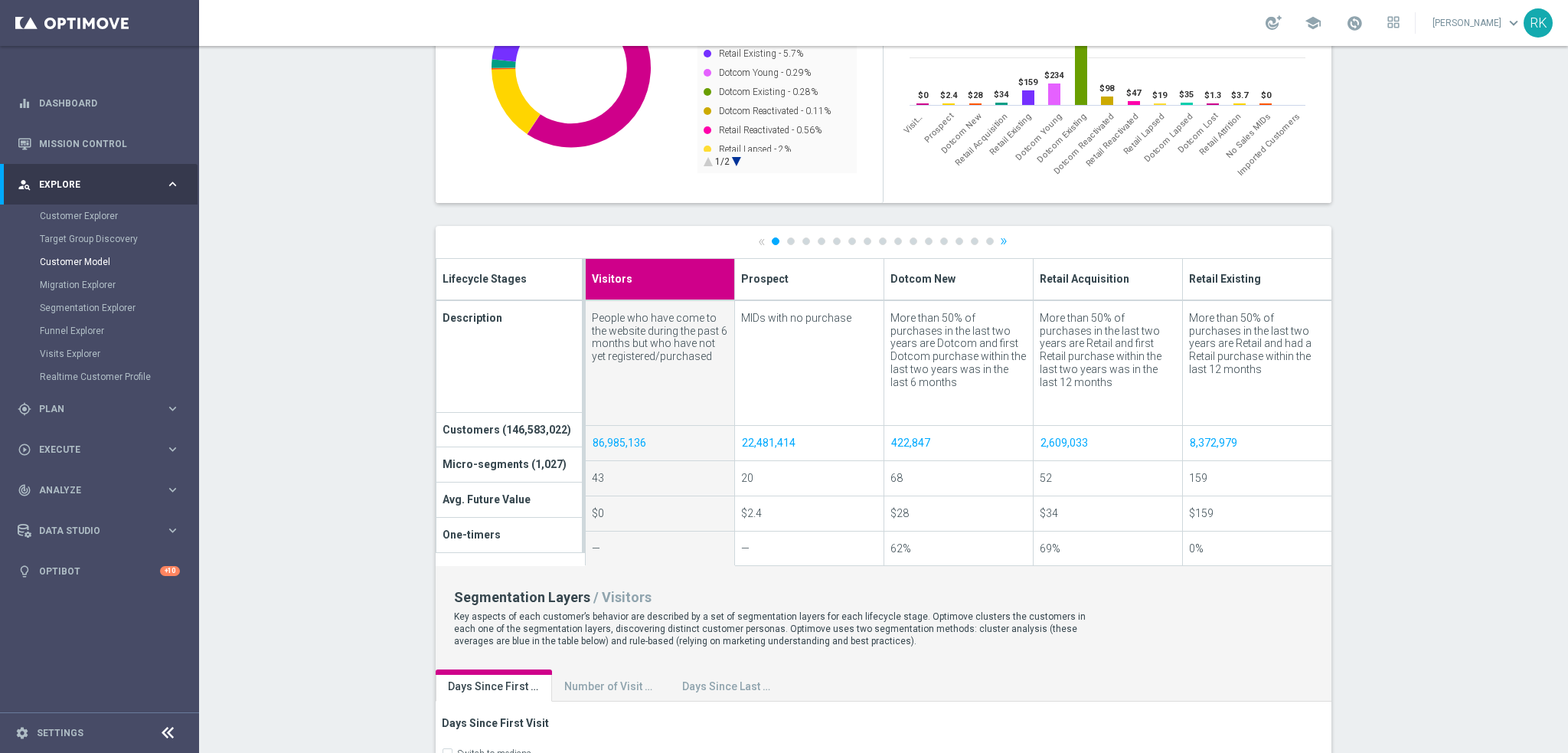
click at [819, 278] on th "Prospect" at bounding box center [808, 280] width 149 height 42
type input "Prospect"
